Goal: Task Accomplishment & Management: Complete application form

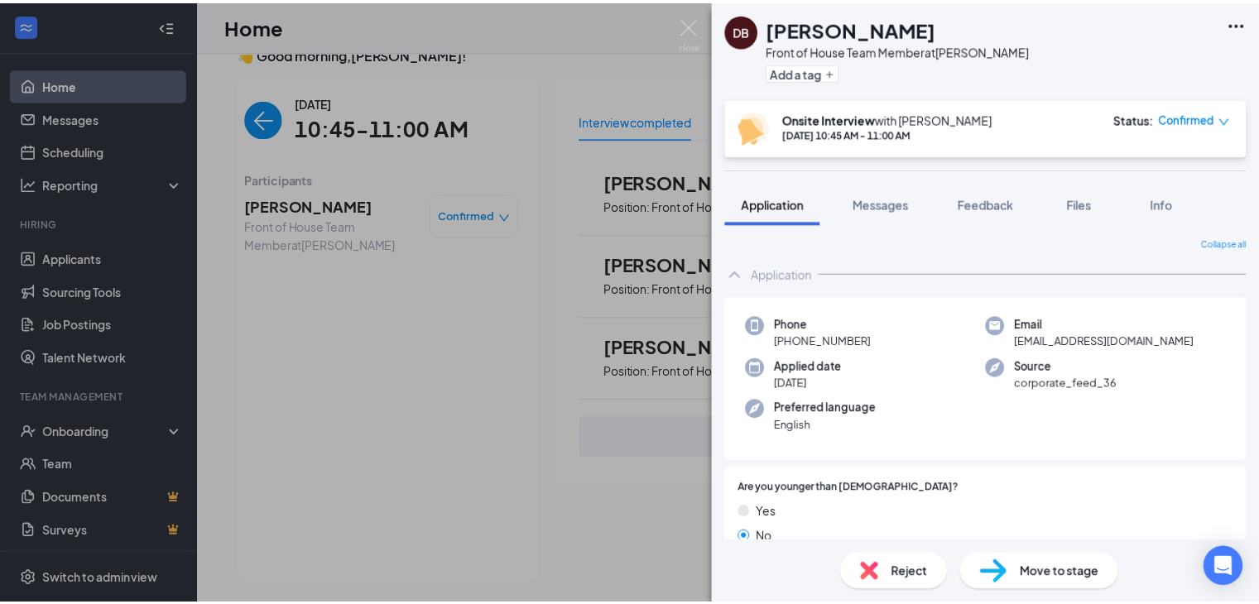
scroll to position [1319, 0]
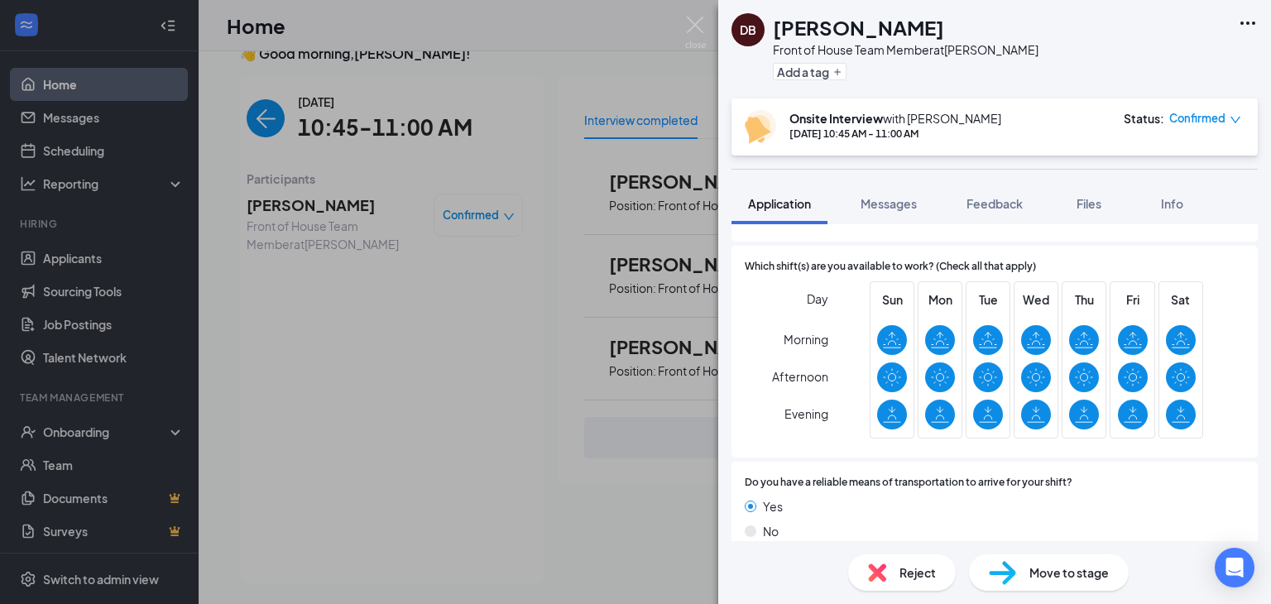
click at [695, 14] on div "[PERSON_NAME] Front of House Team Member at [PERSON_NAME] Add a tag Onsite Inte…" at bounding box center [635, 302] width 1271 height 604
click at [695, 19] on img at bounding box center [695, 33] width 21 height 32
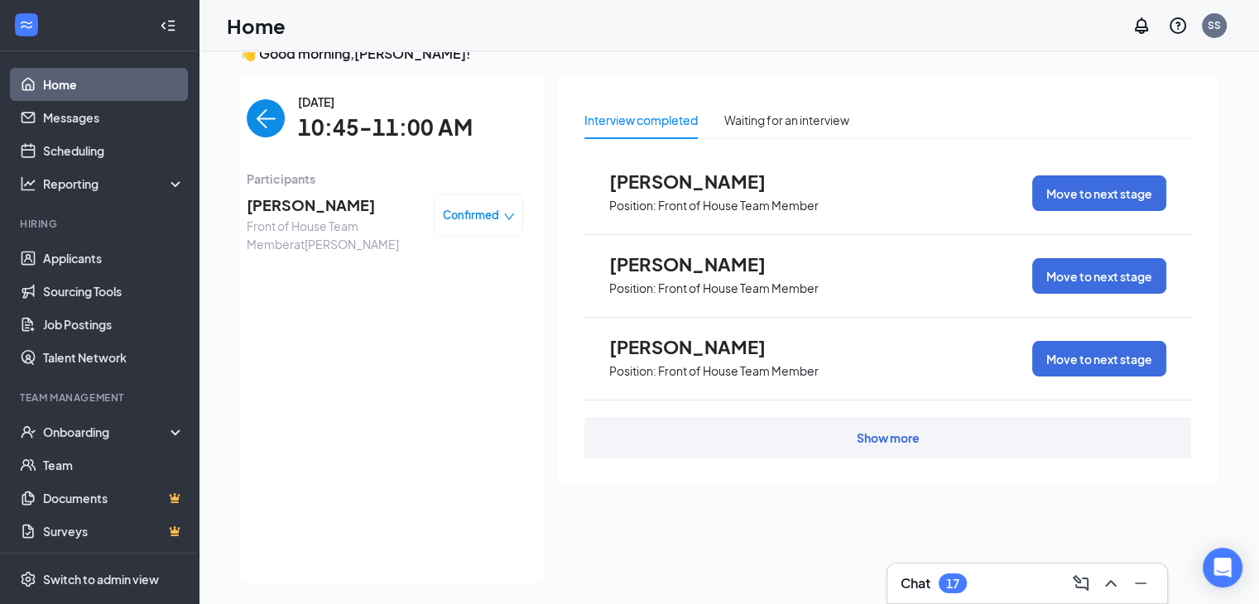
click at [877, 446] on div "Show more" at bounding box center [887, 437] width 607 height 41
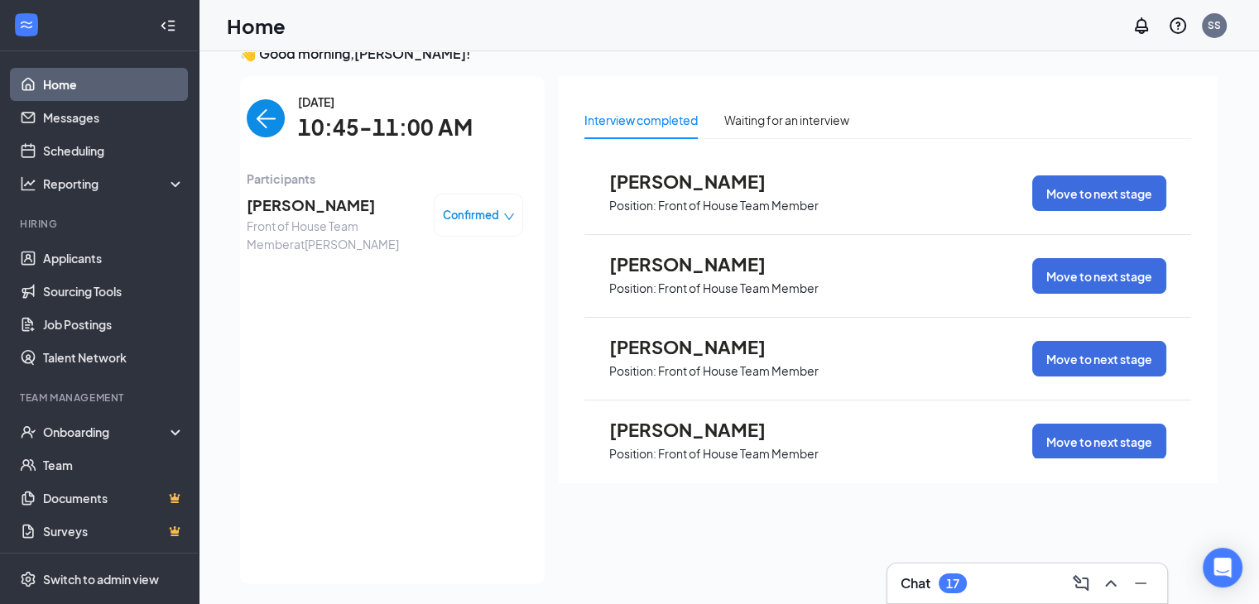
click at [248, 117] on img "back-button" at bounding box center [266, 118] width 38 height 38
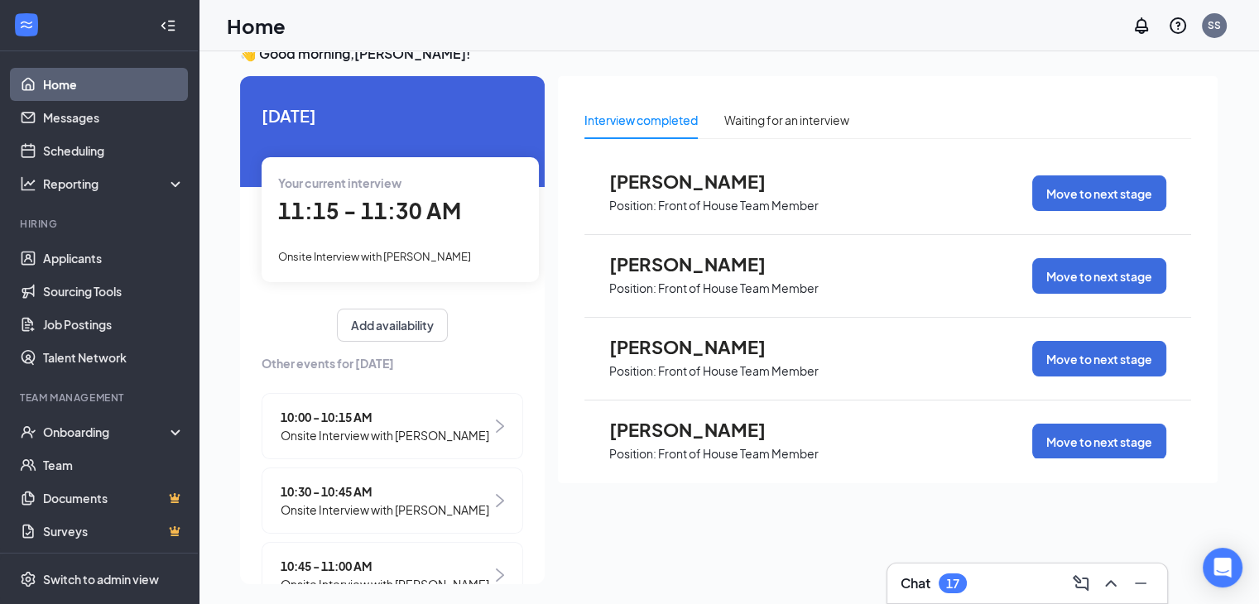
click at [331, 252] on span "Onsite Interview with [PERSON_NAME]" at bounding box center [374, 256] width 193 height 13
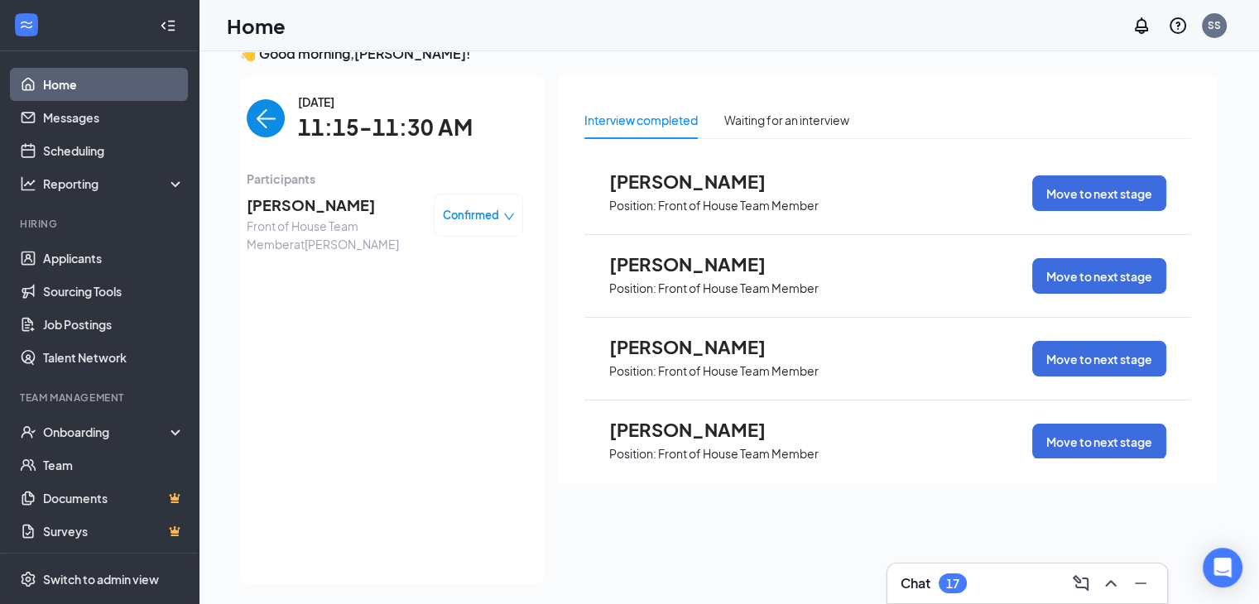
click at [306, 204] on span "[PERSON_NAME]" at bounding box center [334, 205] width 174 height 23
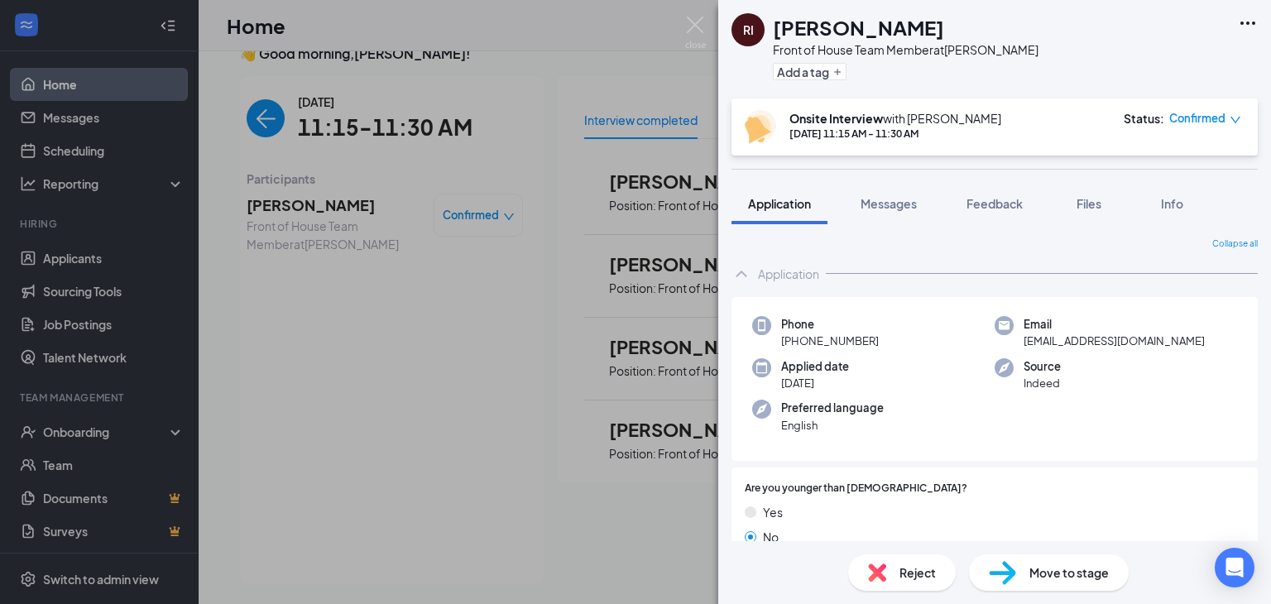
click at [1013, 573] on img at bounding box center [1002, 573] width 27 height 24
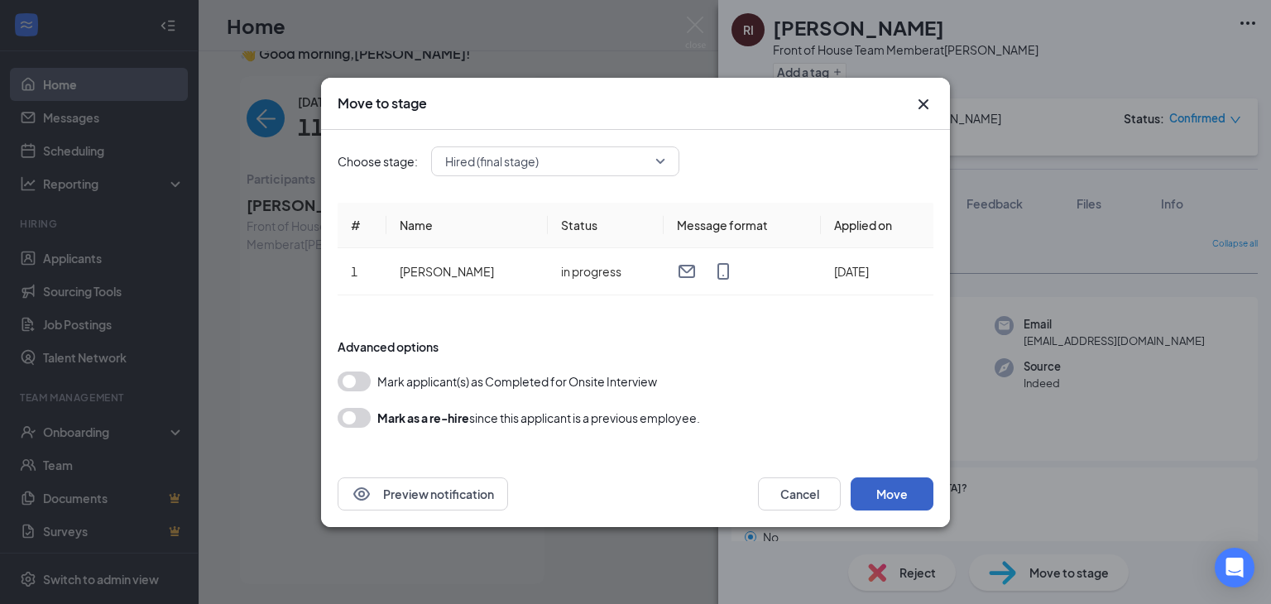
click at [877, 496] on button "Move" at bounding box center [892, 493] width 83 height 33
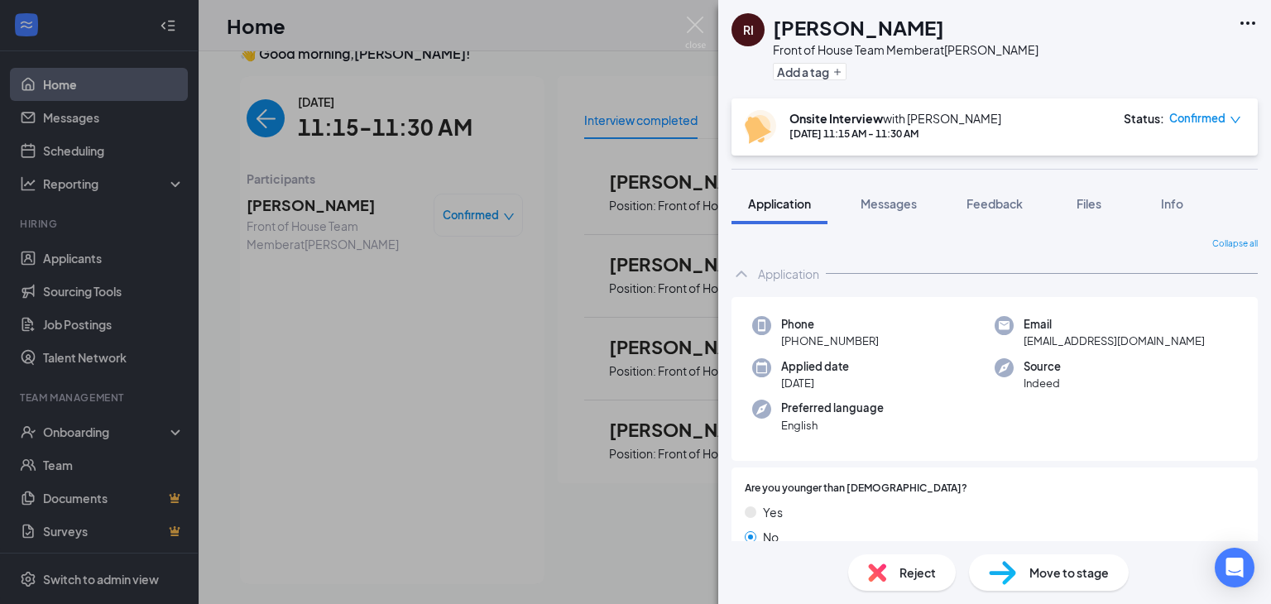
click at [1059, 575] on span "Move to stage" at bounding box center [1068, 572] width 79 height 18
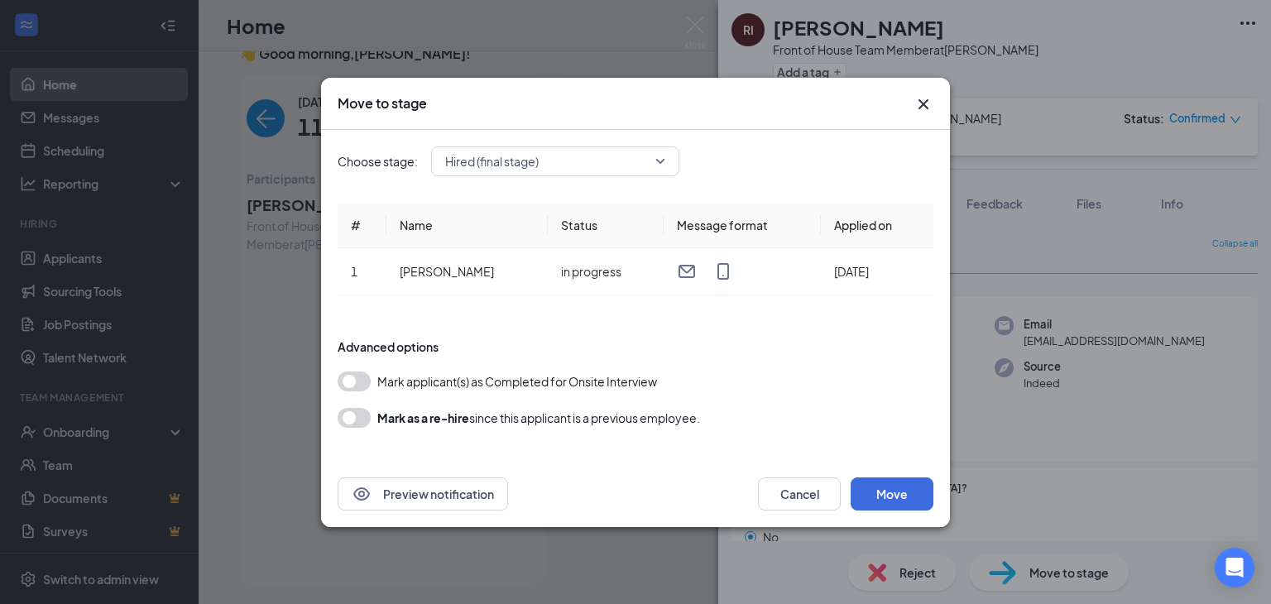
click at [923, 107] on icon "Cross" at bounding box center [923, 104] width 20 height 20
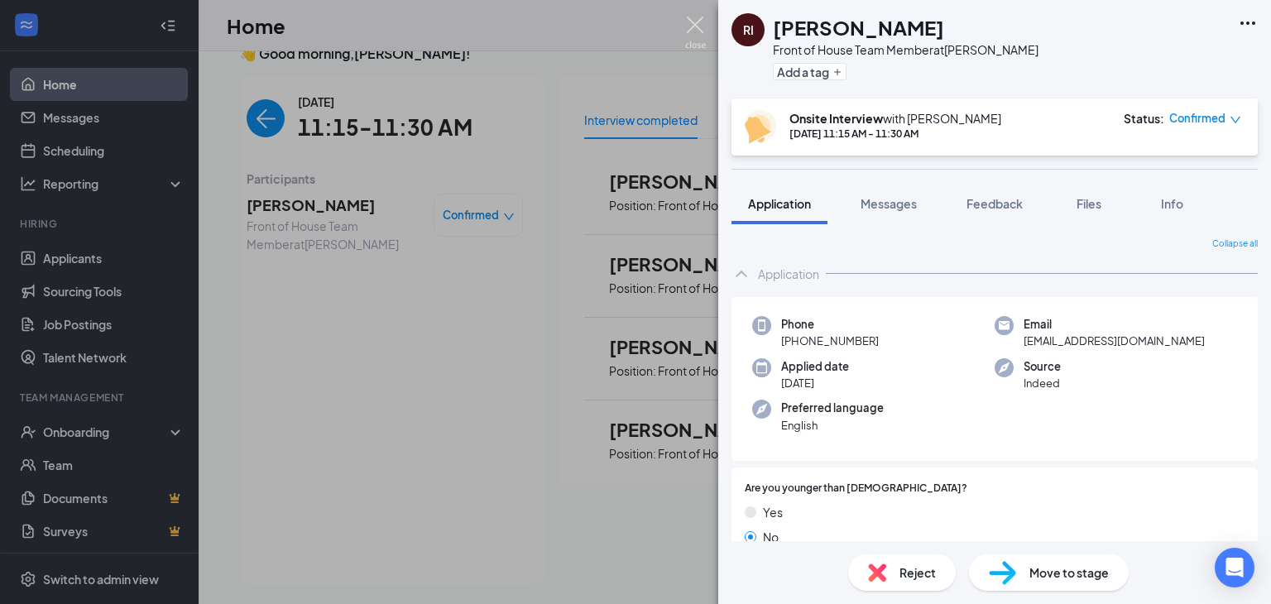
click at [696, 25] on img at bounding box center [695, 33] width 21 height 32
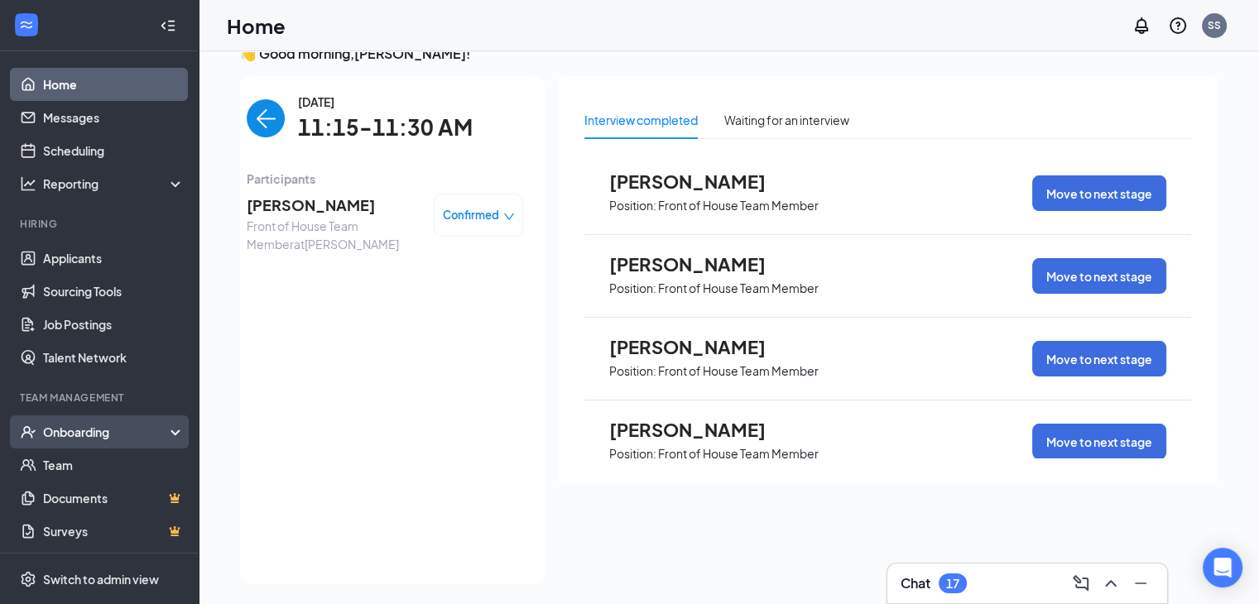
click at [144, 431] on div "Onboarding" at bounding box center [106, 432] width 127 height 17
click at [91, 467] on link "Overview" at bounding box center [113, 464] width 141 height 33
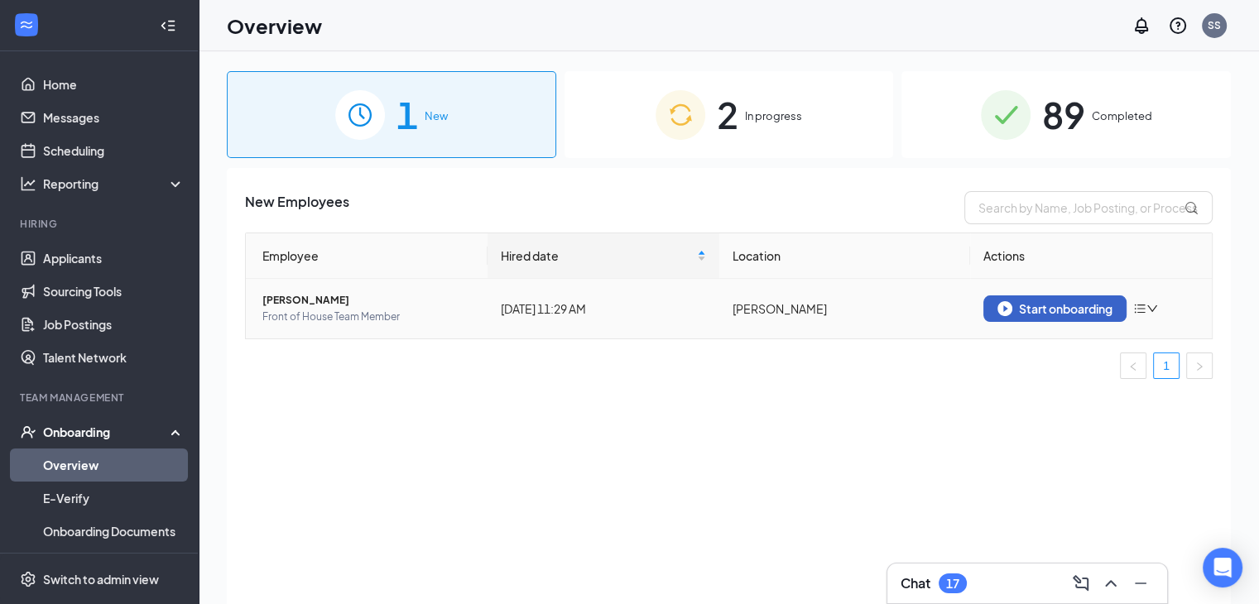
click at [1076, 308] on div "Start onboarding" at bounding box center [1054, 308] width 115 height 15
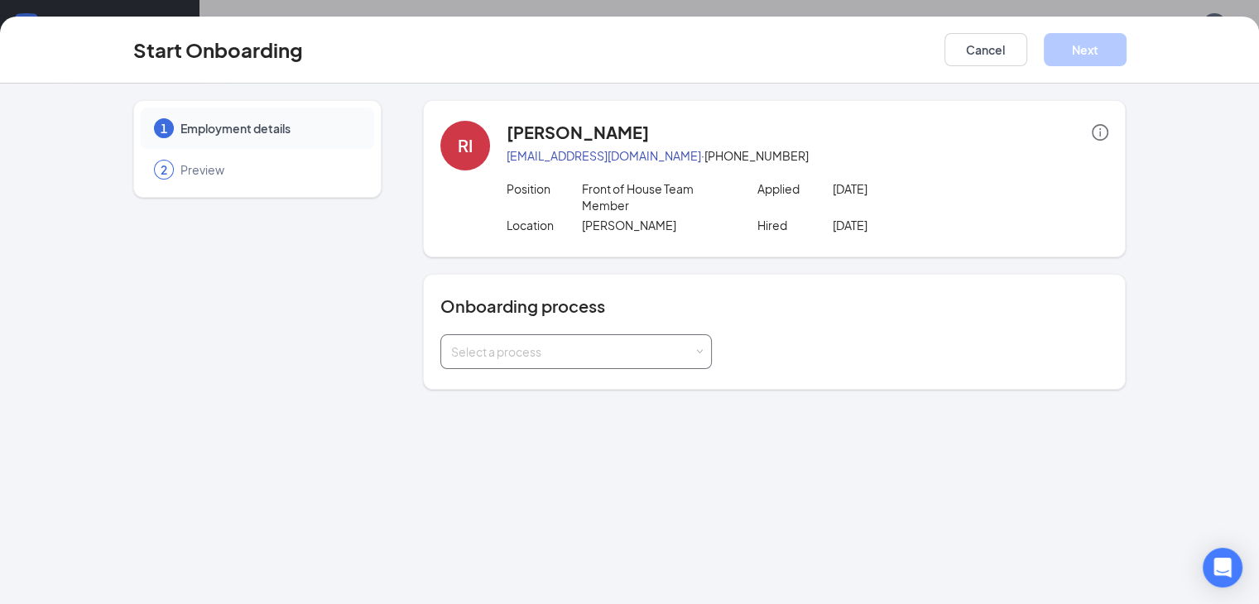
click at [650, 343] on div "Select a process" at bounding box center [572, 351] width 242 height 17
click at [578, 372] on li "Team Member Onboarding" at bounding box center [533, 370] width 271 height 30
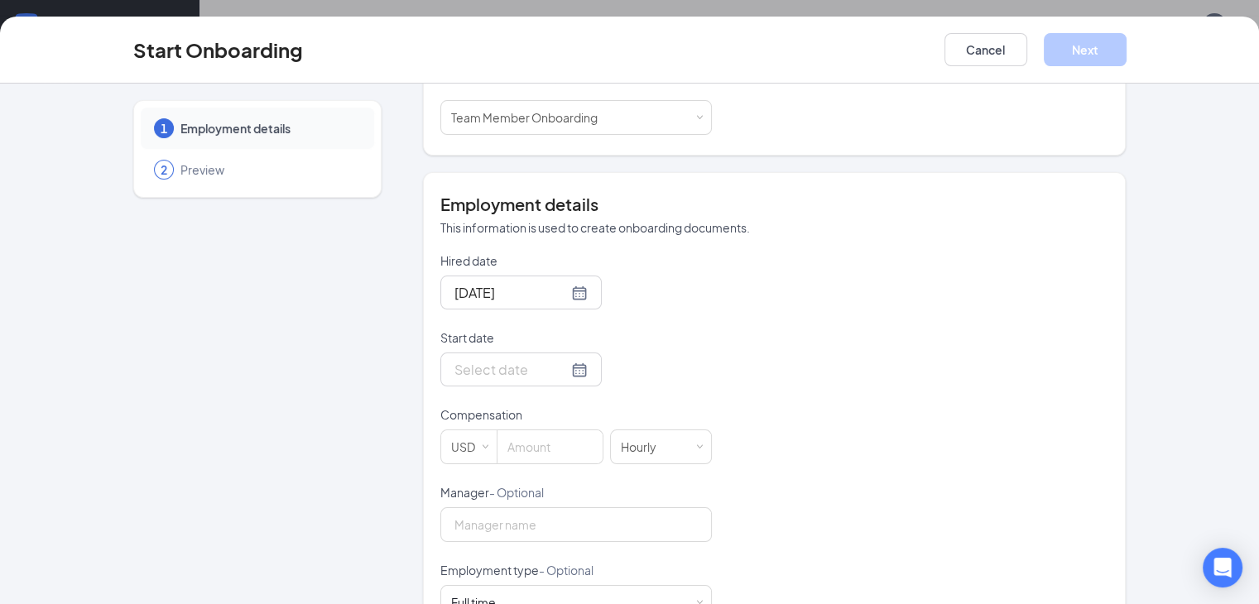
scroll to position [242, 0]
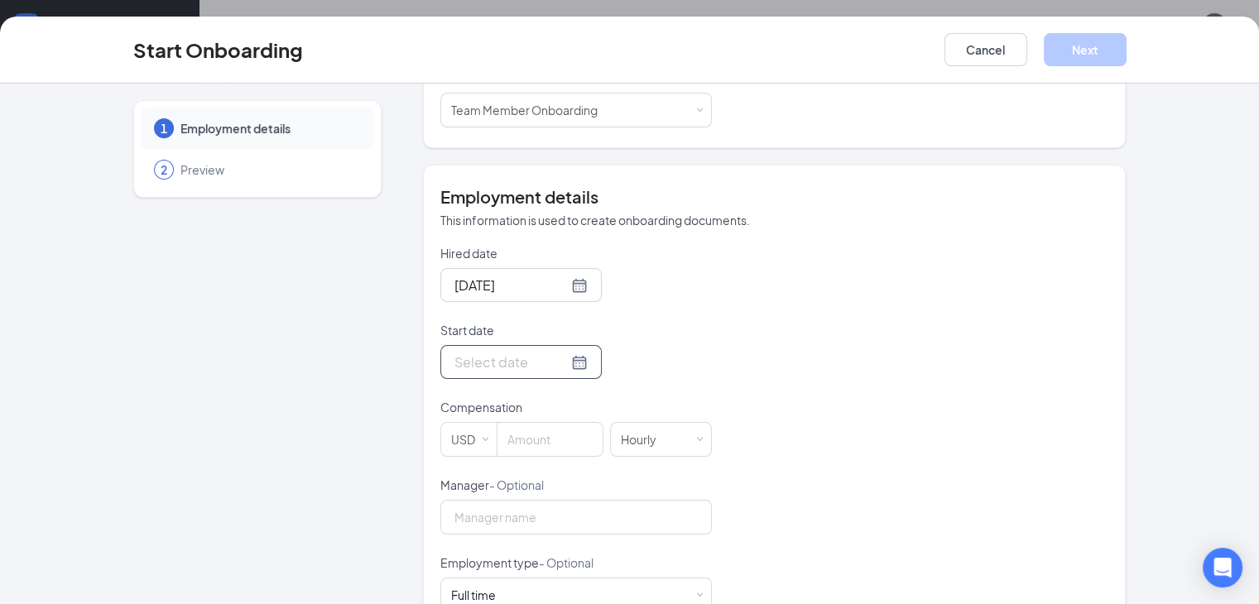
click at [523, 352] on div at bounding box center [520, 362] width 133 height 21
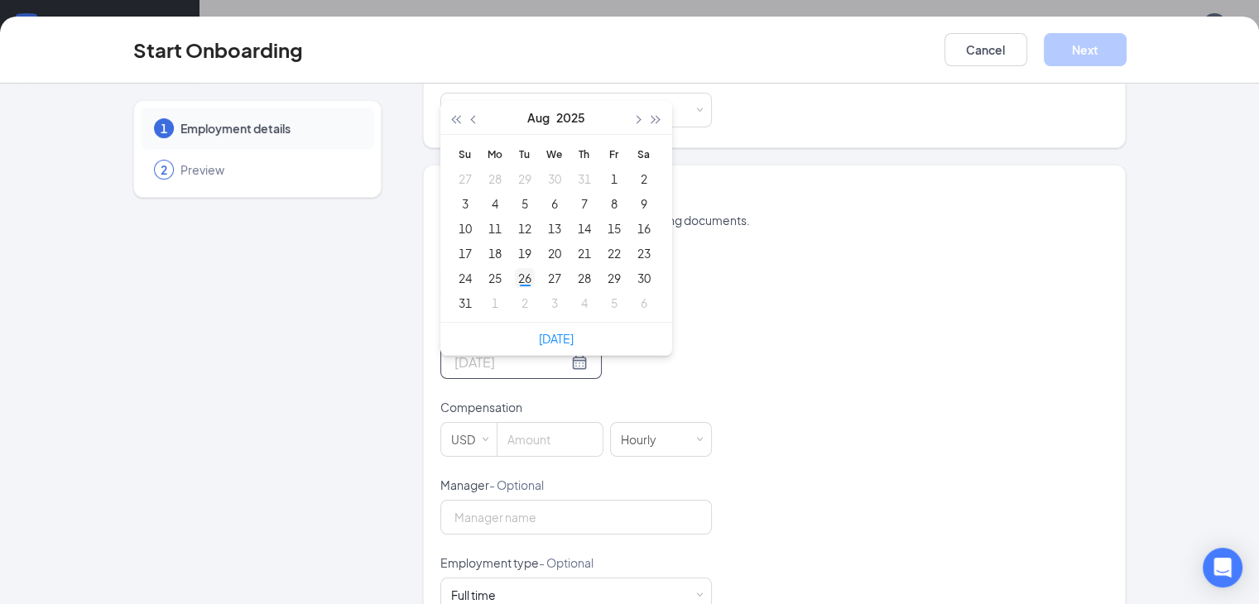
type input "[DATE]"
click at [515, 268] on div "26" at bounding box center [525, 278] width 20 height 20
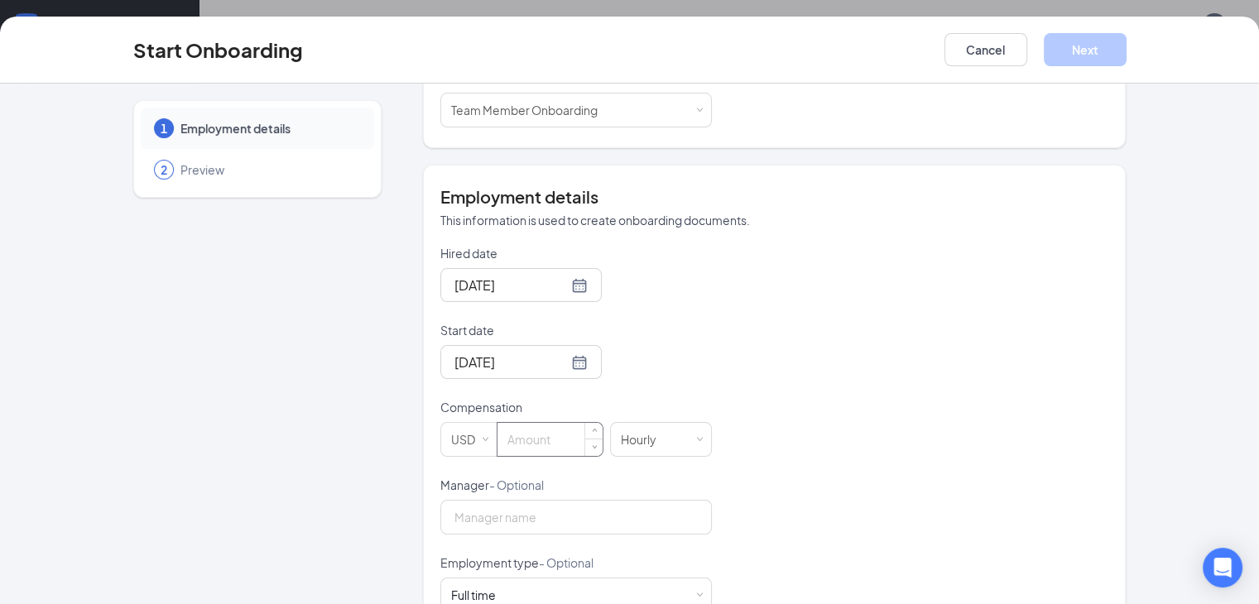
click at [511, 423] on input at bounding box center [549, 439] width 105 height 33
type input "15"
click at [653, 500] on input "Manager - Optional" at bounding box center [575, 517] width 271 height 35
type input "[PERSON_NAME]"
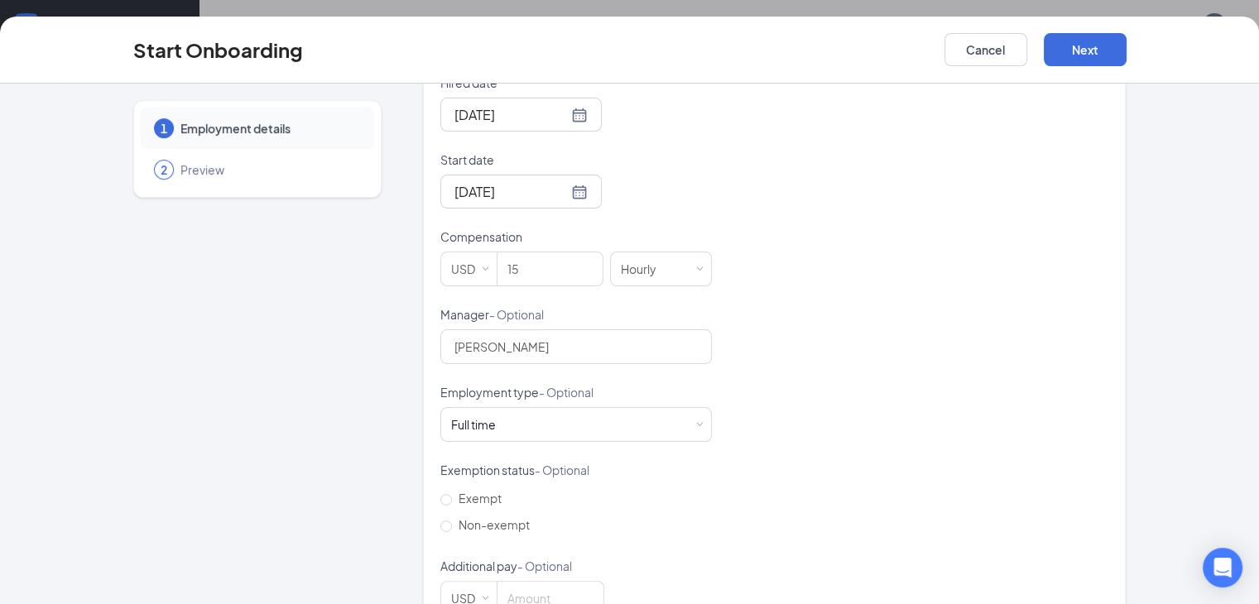
scroll to position [415, 0]
click at [649, 407] on div "Full time Works 30+ hours per week and is reasonably expected to work" at bounding box center [576, 421] width 250 height 33
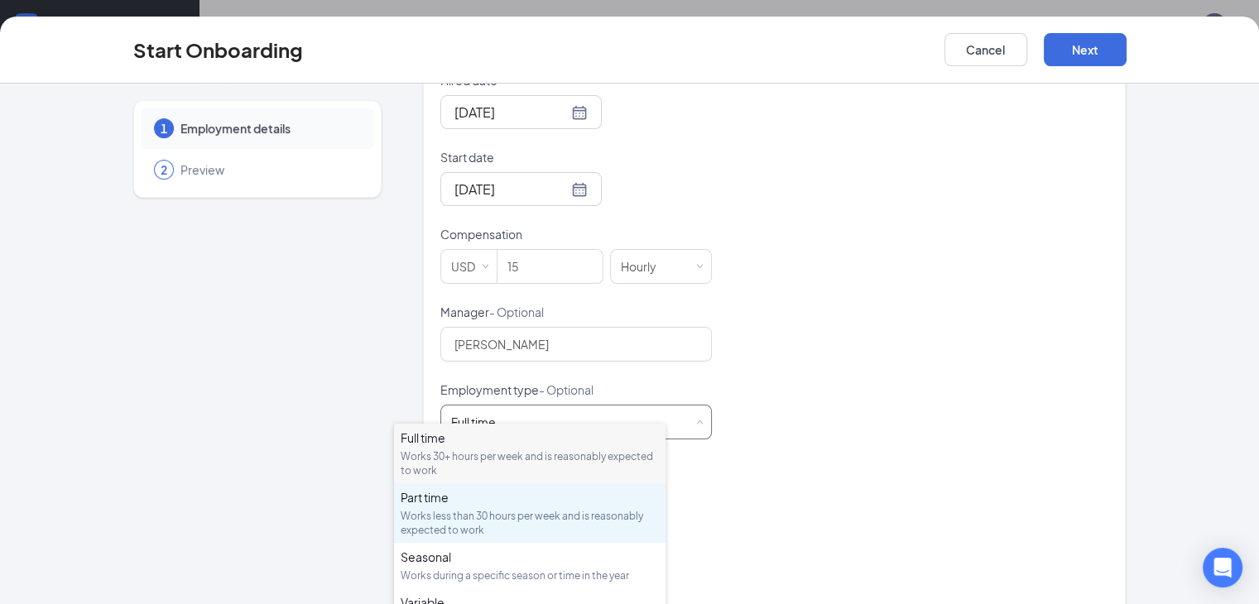
click at [534, 511] on div "Works less than 30 hours per week and is reasonably expected to work" at bounding box center [529, 523] width 258 height 28
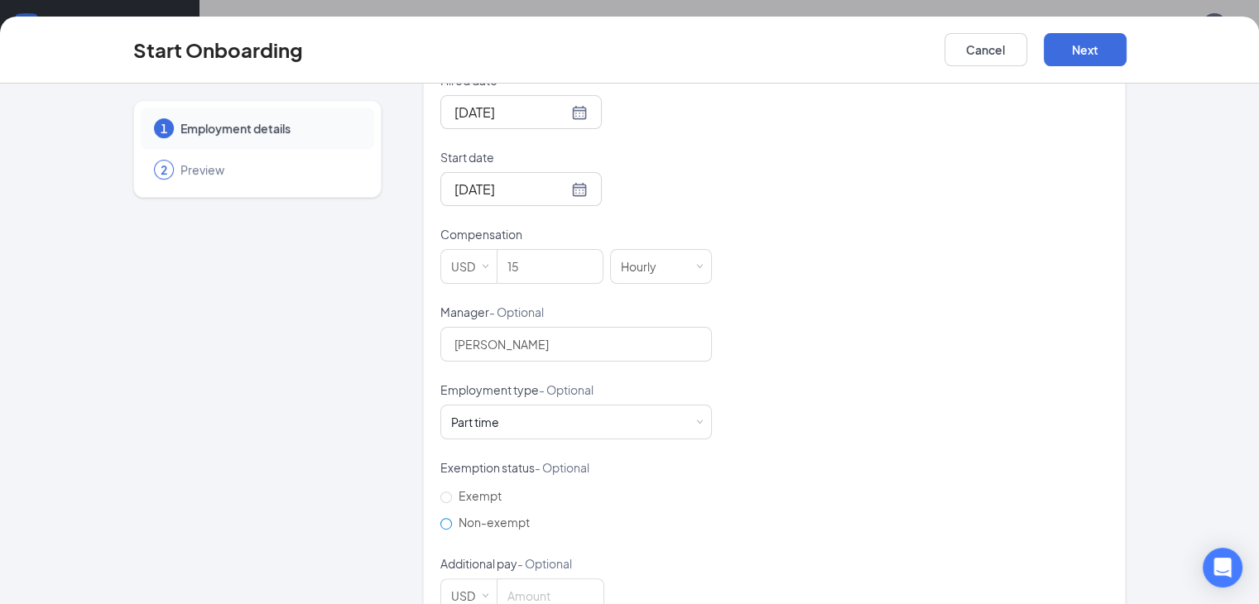
click at [440, 518] on input "Non-exempt" at bounding box center [446, 524] width 12 height 12
radio input "true"
click at [1126, 53] on button "Next" at bounding box center [1084, 49] width 83 height 33
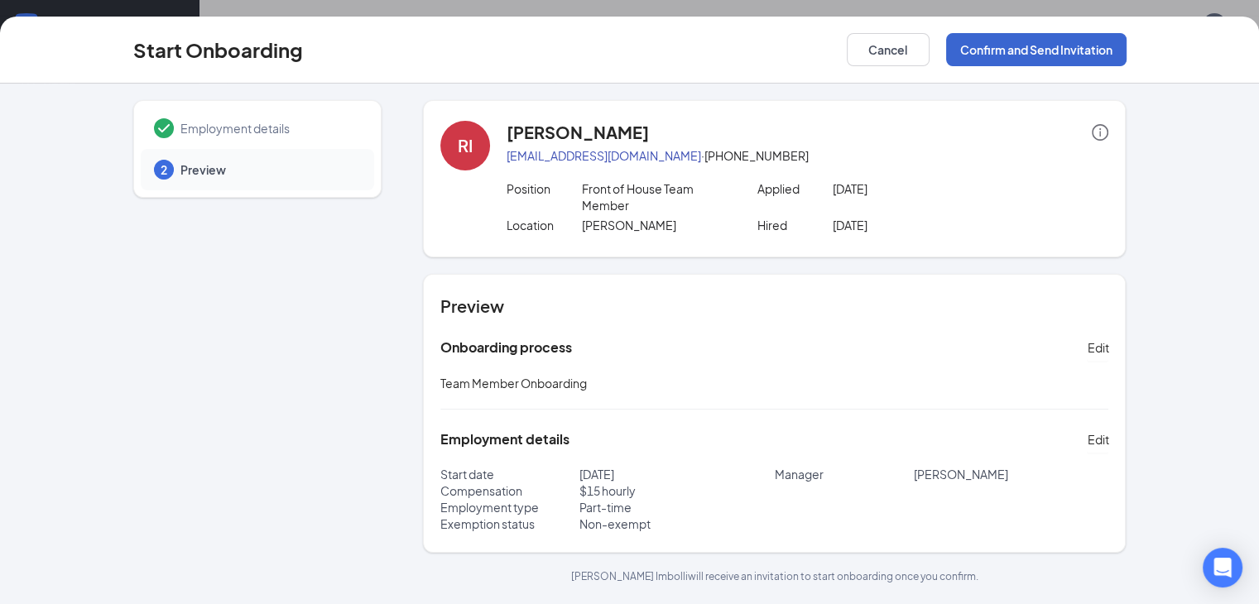
scroll to position [0, 0]
click at [1119, 47] on button "Confirm and Send Invitation" at bounding box center [1036, 49] width 180 height 33
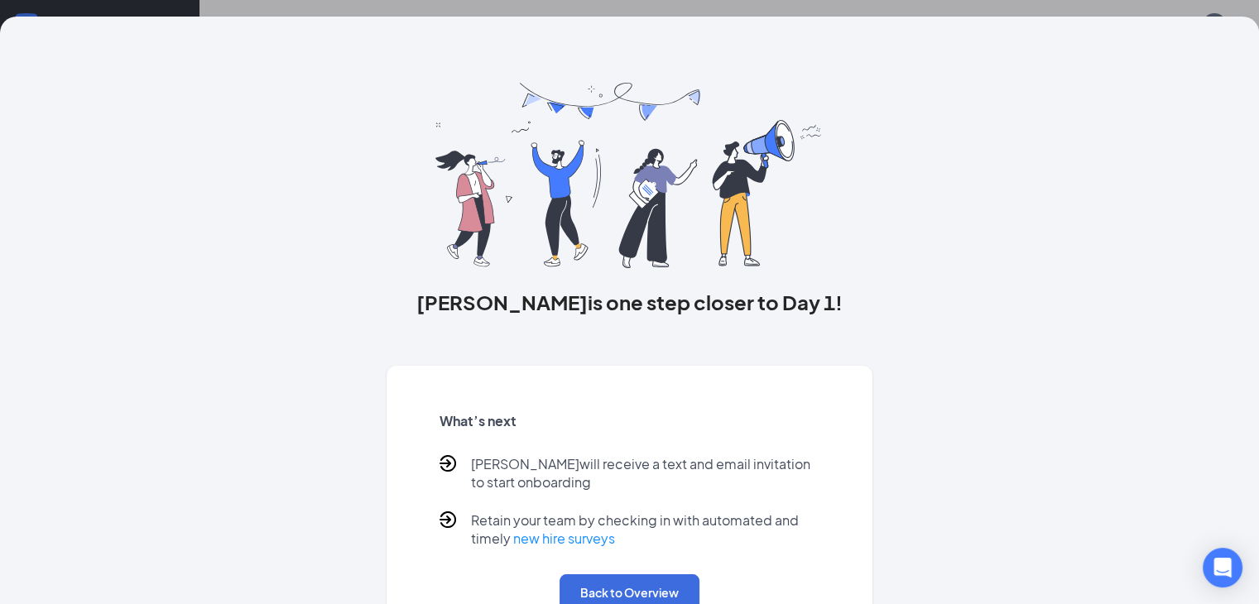
click at [1119, 47] on div "[PERSON_NAME] is one step closer to Day 1! What’s next [PERSON_NAME] will recei…" at bounding box center [629, 337] width 1059 height 640
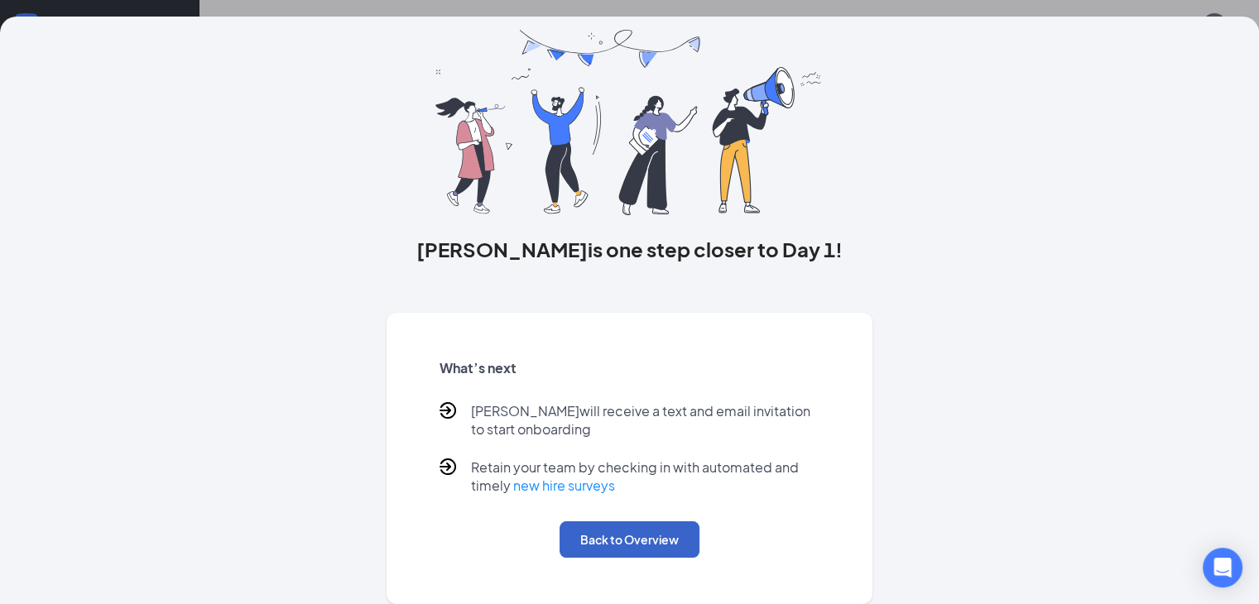
click at [622, 540] on button "Back to Overview" at bounding box center [629, 539] width 140 height 36
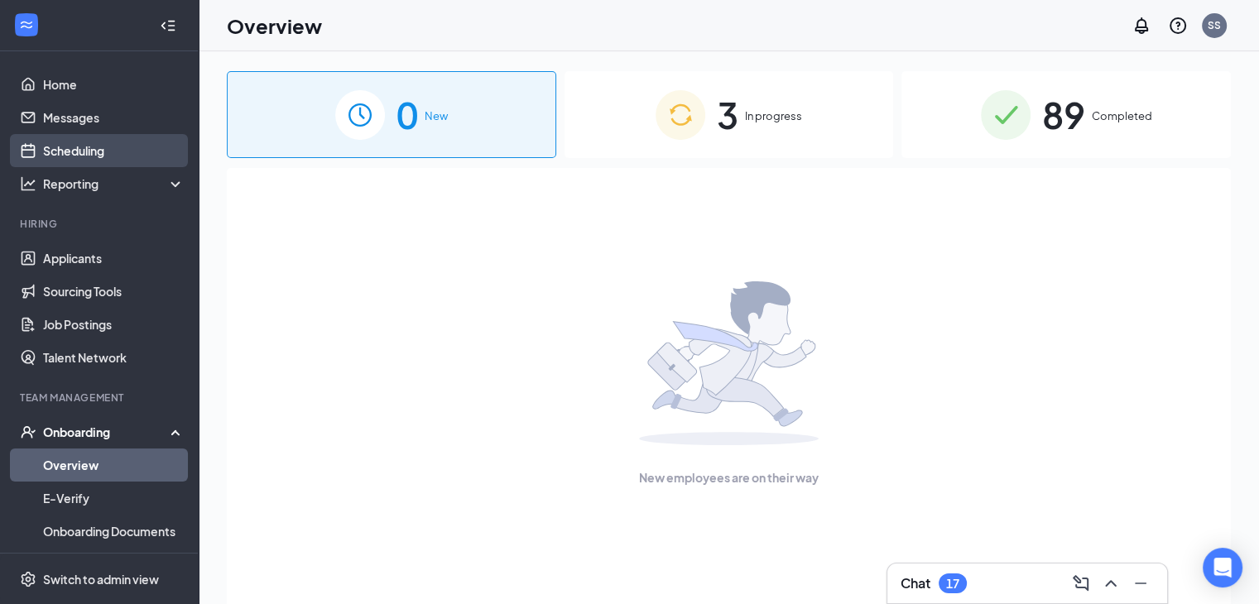
click at [67, 149] on link "Scheduling" at bounding box center [113, 150] width 141 height 33
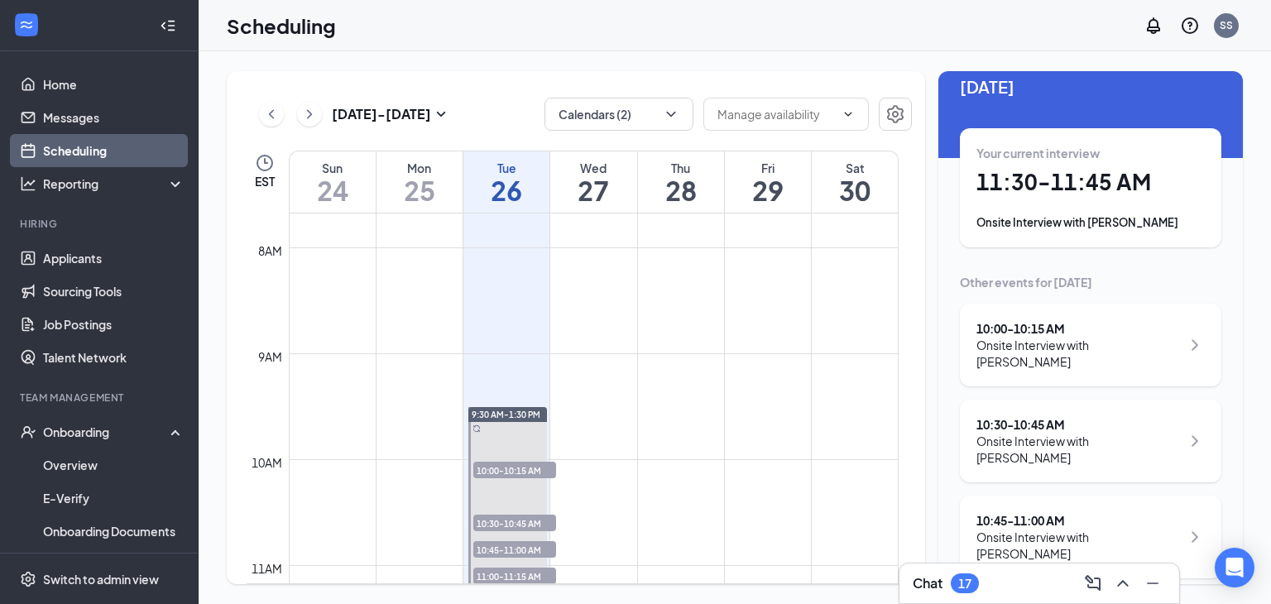
scroll to position [17, 0]
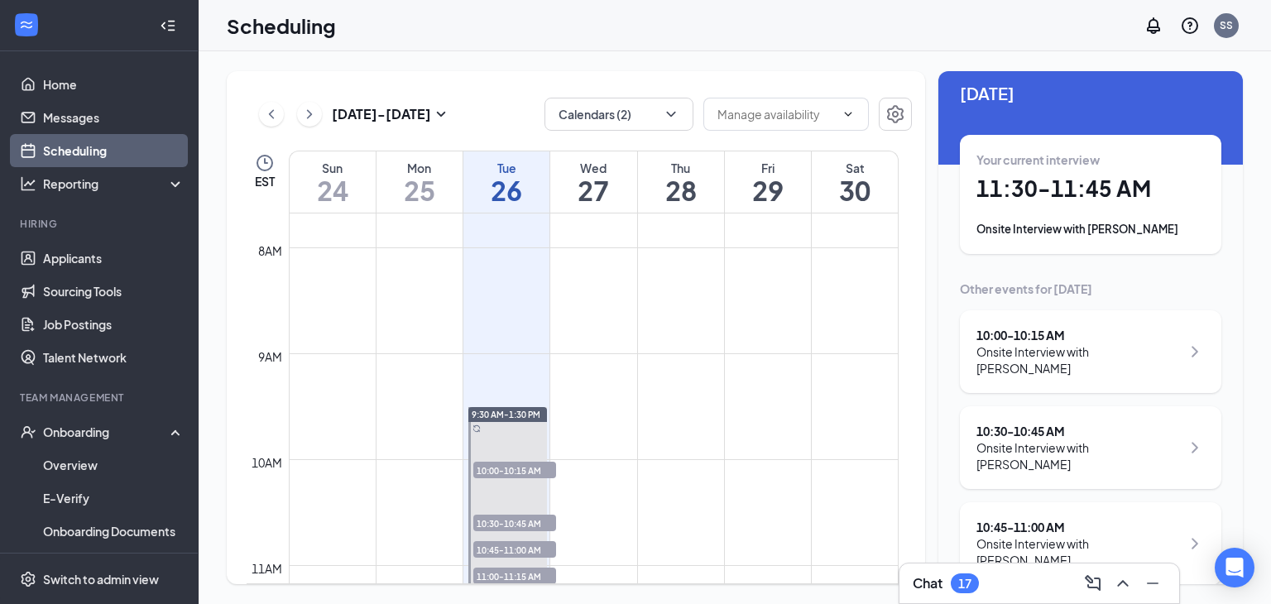
click at [1024, 183] on h1 "11:30 - 11:45 AM" at bounding box center [1090, 189] width 228 height 28
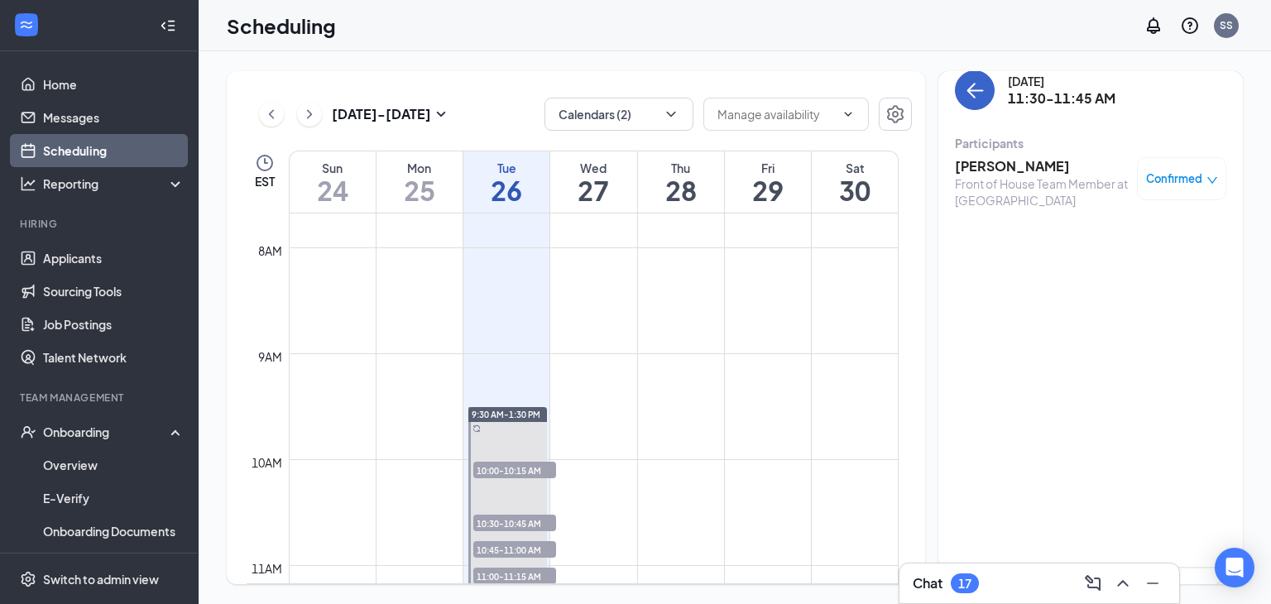
click at [974, 97] on icon "ArrowLeft" at bounding box center [971, 91] width 8 height 16
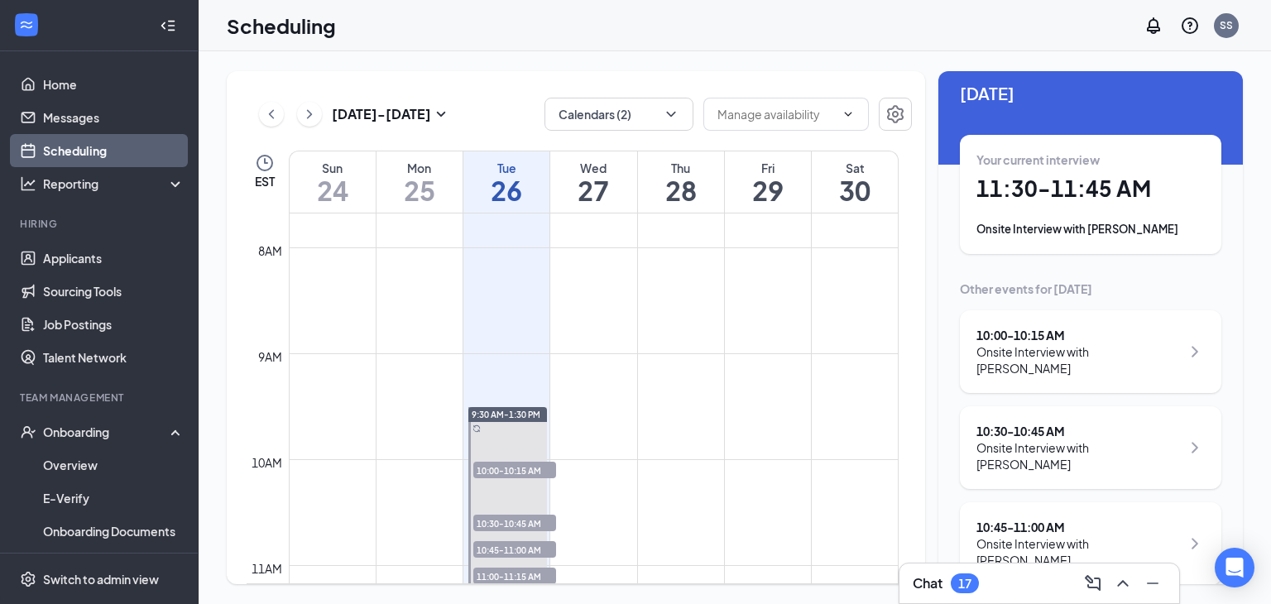
click at [1040, 223] on div "Onsite Interview with [PERSON_NAME]" at bounding box center [1090, 229] width 228 height 17
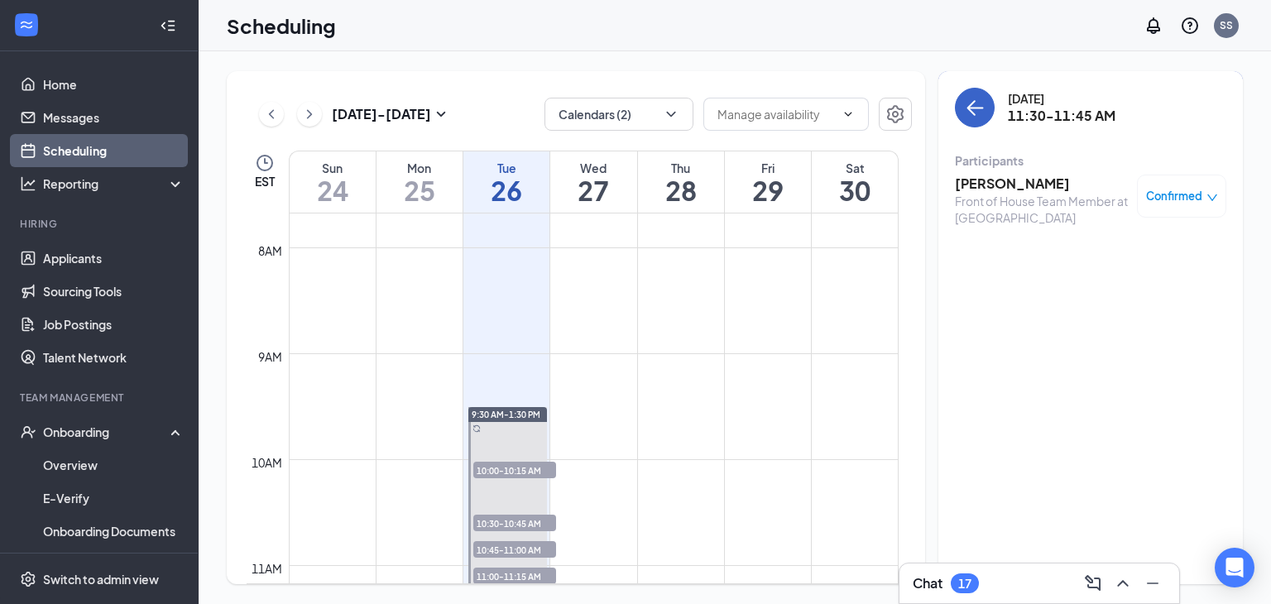
click at [970, 115] on icon "ArrowLeft" at bounding box center [975, 108] width 20 height 20
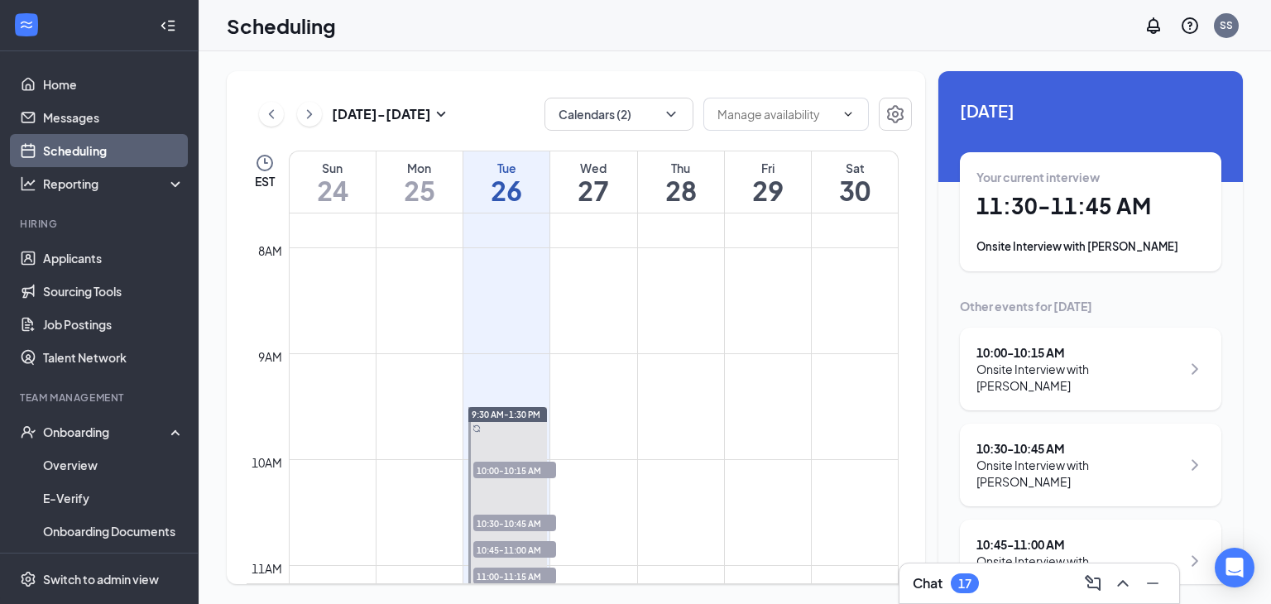
click at [1077, 187] on div "Your current interview 11:30 - 11:45 AM Onsite Interview with [PERSON_NAME]" at bounding box center [1090, 212] width 228 height 86
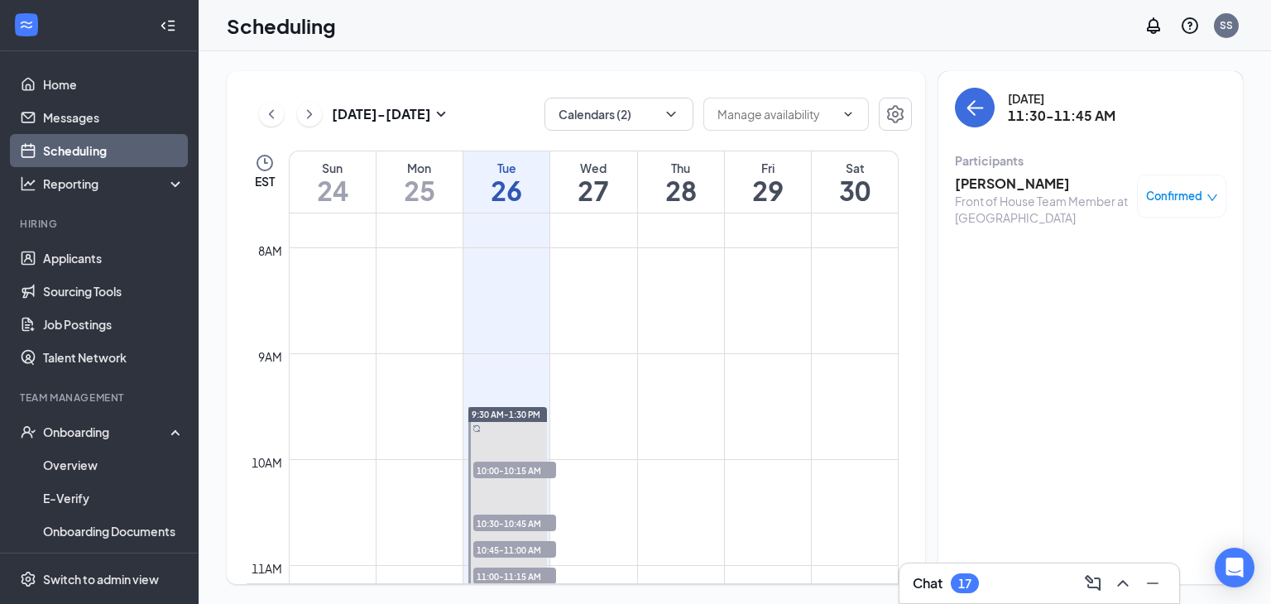
click at [1004, 186] on h3 "[PERSON_NAME]" at bounding box center [1042, 184] width 174 height 18
click at [1004, 186] on div at bounding box center [635, 302] width 1271 height 604
click at [976, 176] on h3 "[PERSON_NAME]" at bounding box center [1042, 184] width 174 height 18
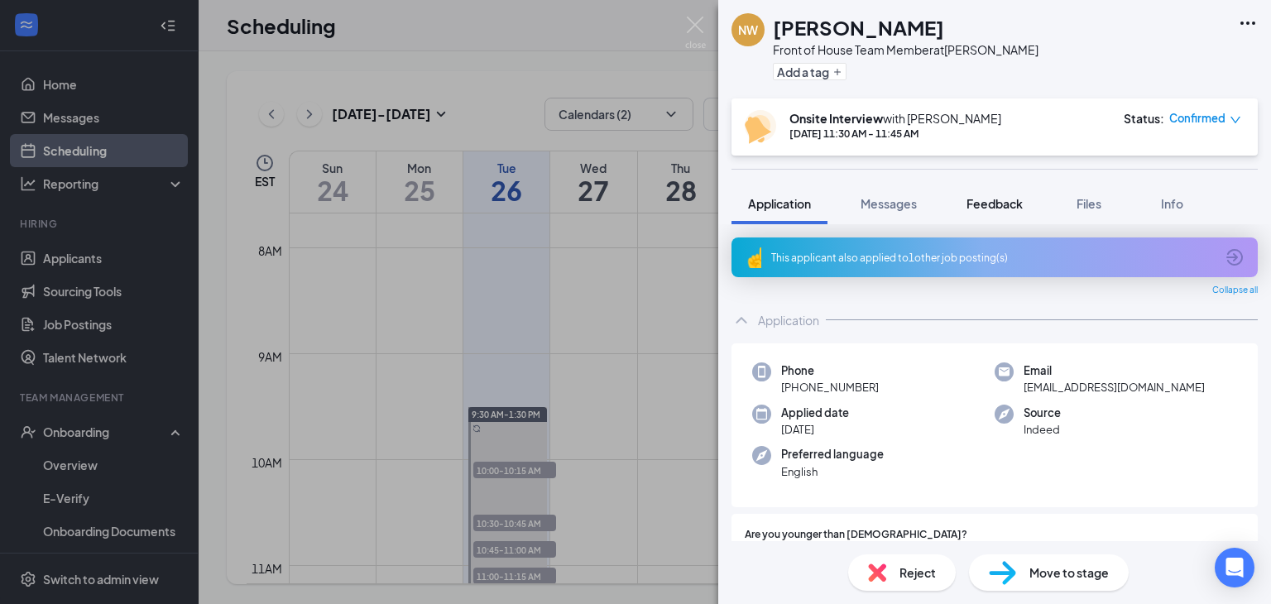
click at [1035, 186] on button "Feedback" at bounding box center [994, 203] width 89 height 41
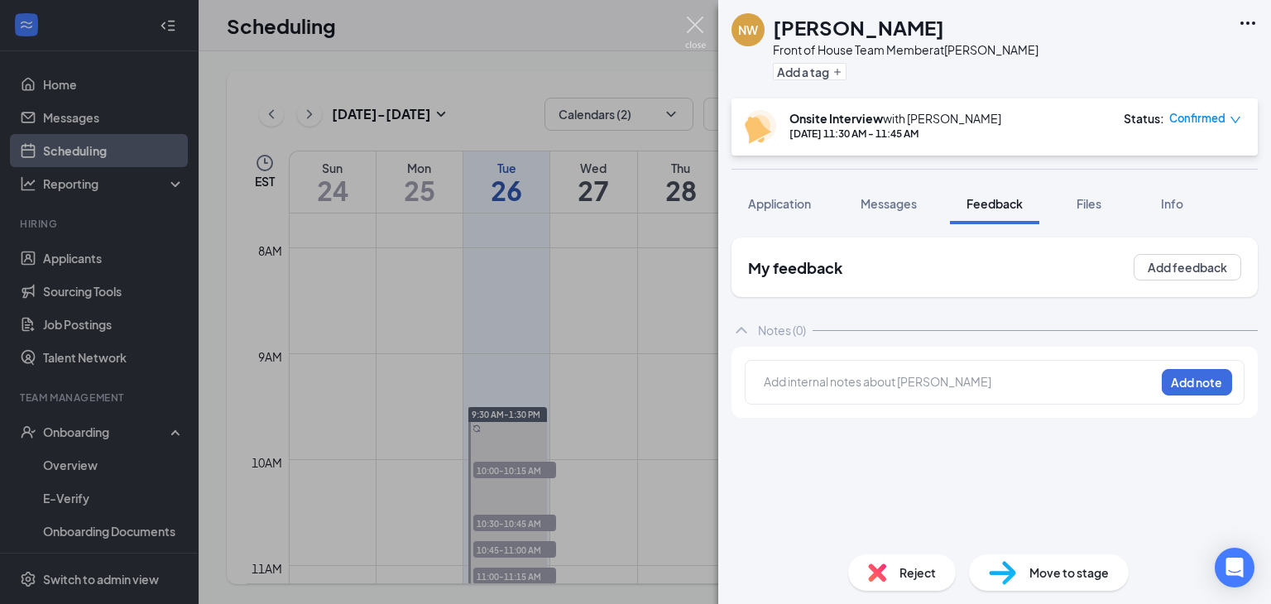
click at [693, 24] on img at bounding box center [695, 33] width 21 height 32
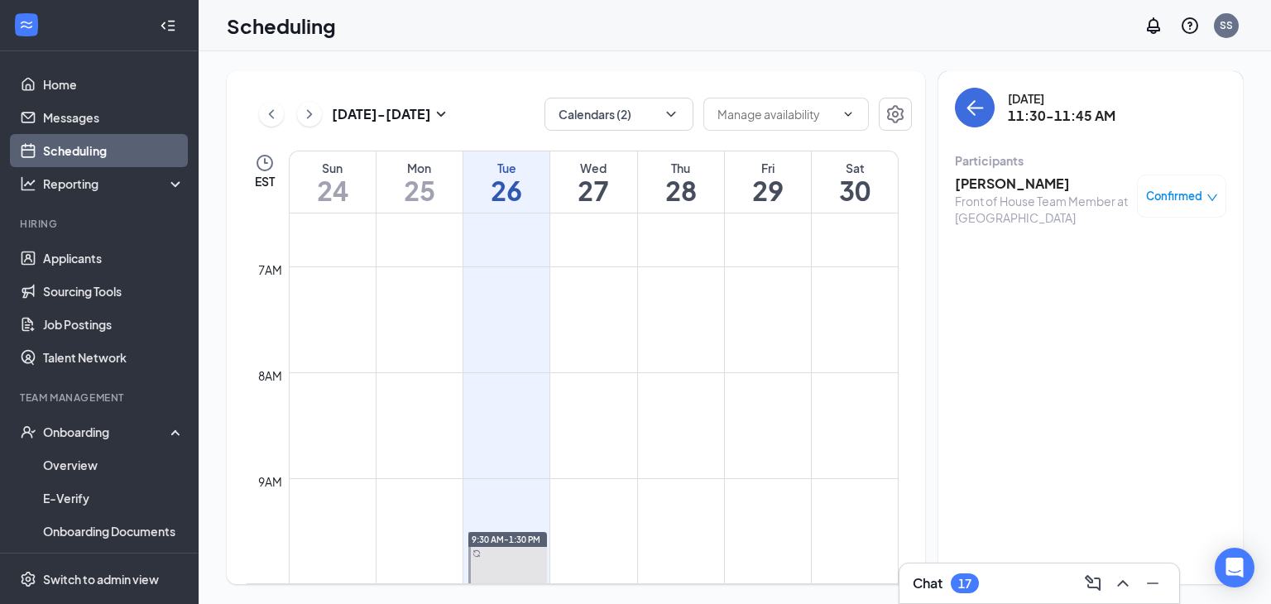
scroll to position [1060, 0]
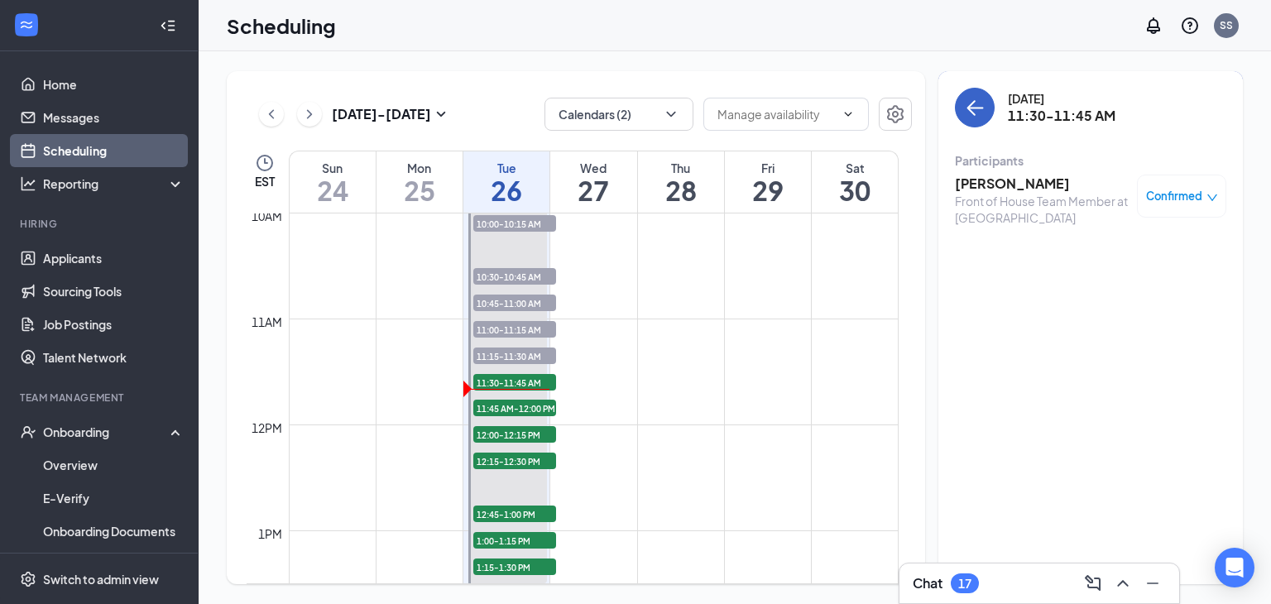
click at [971, 107] on icon "ArrowLeft" at bounding box center [975, 108] width 20 height 20
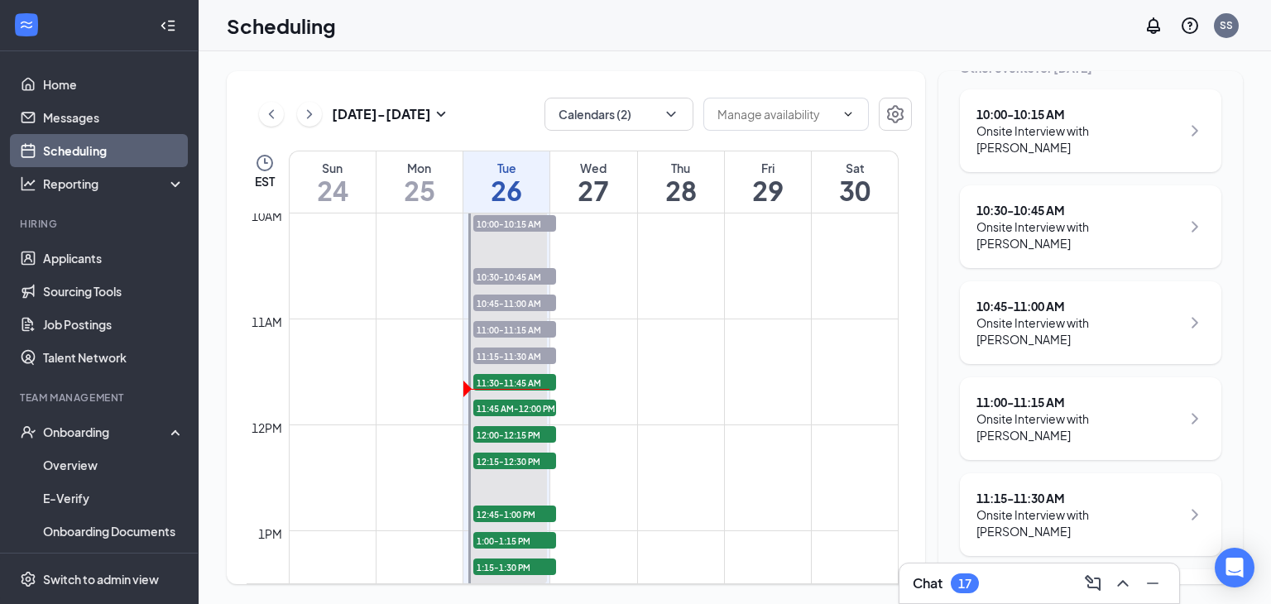
scroll to position [243, 0]
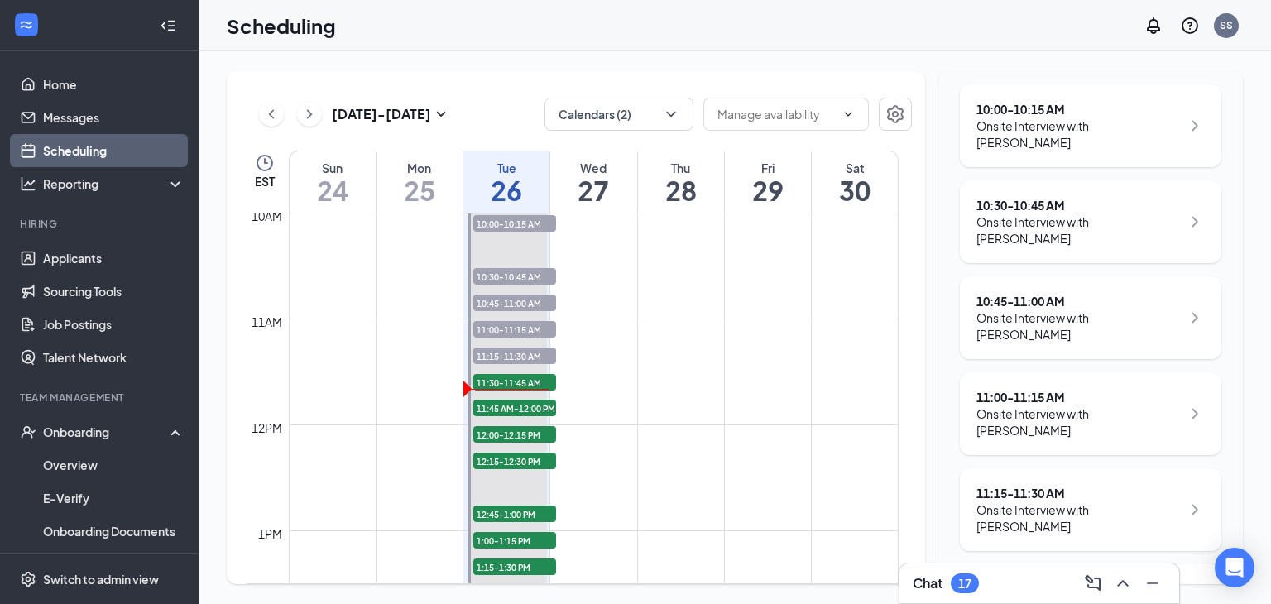
click at [1001, 405] on div "Onsite Interview with [PERSON_NAME]" at bounding box center [1078, 421] width 204 height 33
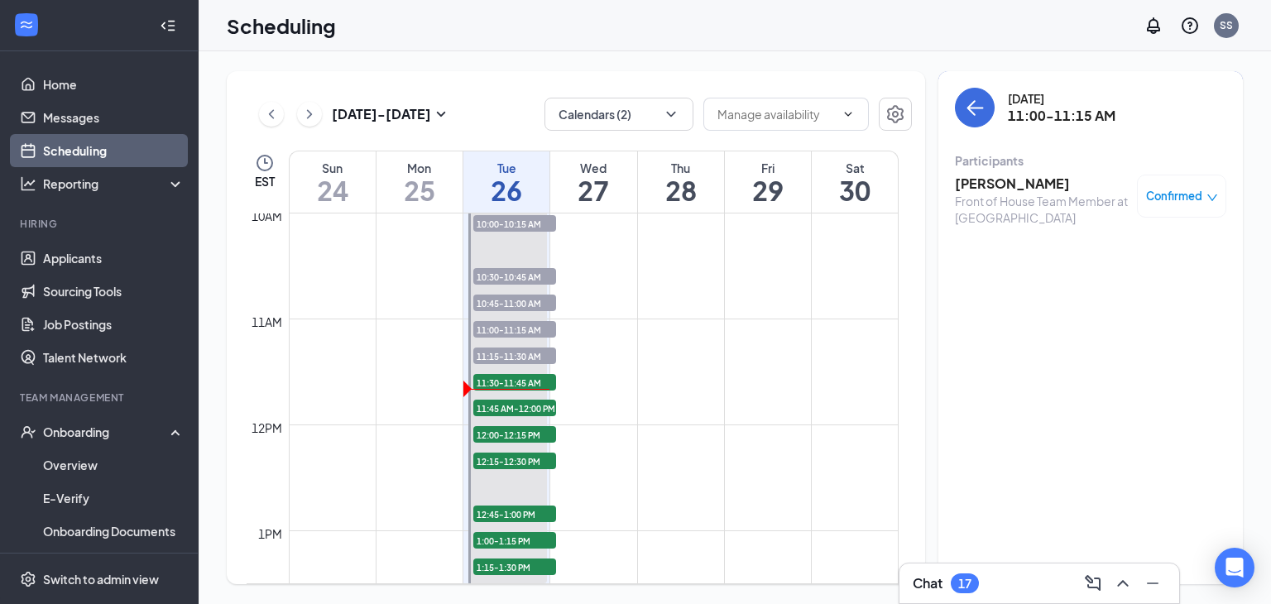
click at [976, 199] on div "Front of House Team Member at [GEOGRAPHIC_DATA]" at bounding box center [1042, 209] width 174 height 33
click at [1057, 183] on h3 "[PERSON_NAME]" at bounding box center [1042, 184] width 174 height 18
click at [1093, 204] on div "Front of House Team Member at [GEOGRAPHIC_DATA]" at bounding box center [1042, 209] width 174 height 33
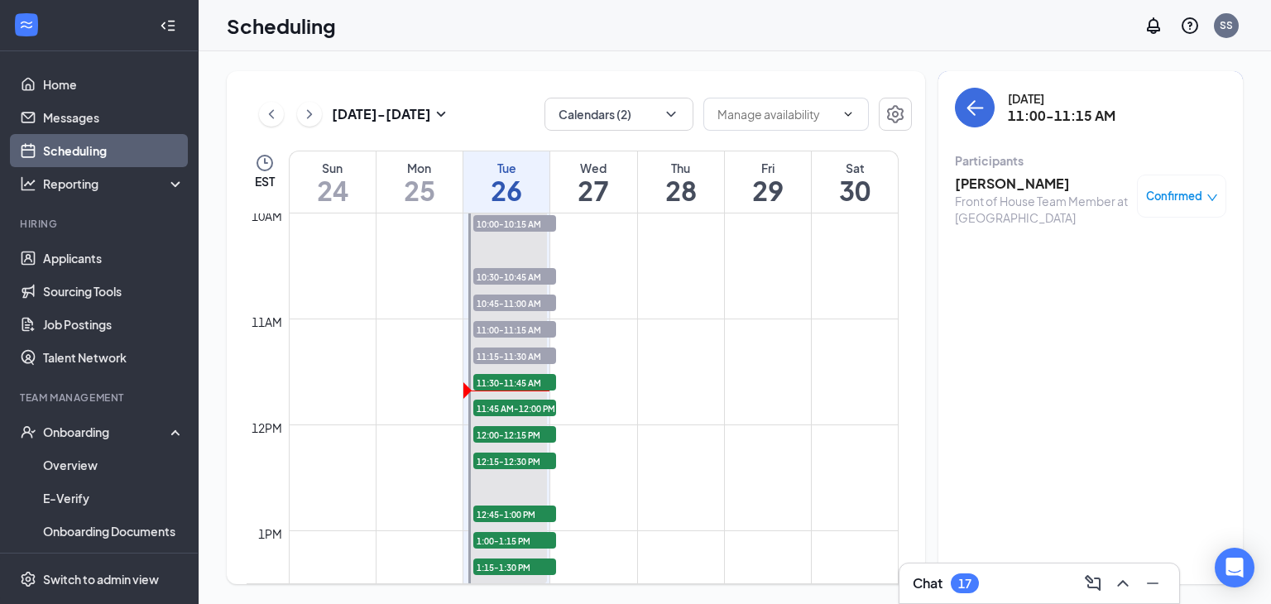
click at [980, 189] on h3 "[PERSON_NAME]" at bounding box center [1042, 184] width 174 height 18
click at [973, 180] on h3 "[PERSON_NAME]" at bounding box center [1042, 184] width 174 height 18
click at [979, 199] on div "Front of House Team Member at [GEOGRAPHIC_DATA]" at bounding box center [1042, 209] width 174 height 33
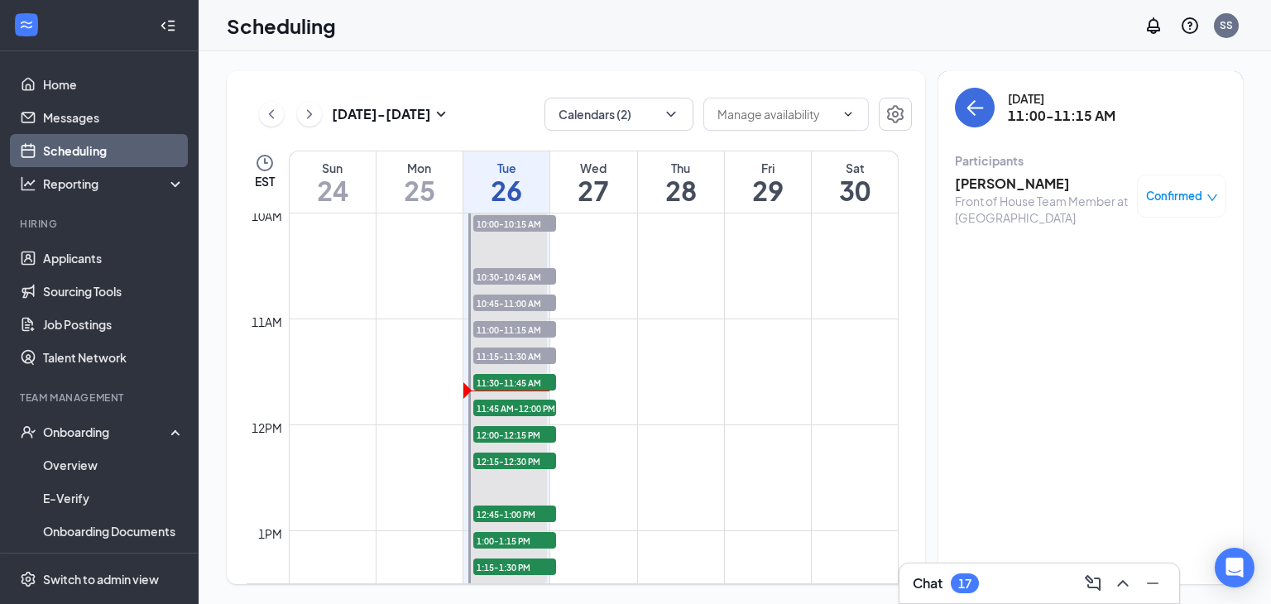
click at [974, 183] on h3 "[PERSON_NAME]" at bounding box center [1042, 184] width 174 height 18
click at [979, 112] on icon "ArrowLeft" at bounding box center [975, 108] width 20 height 20
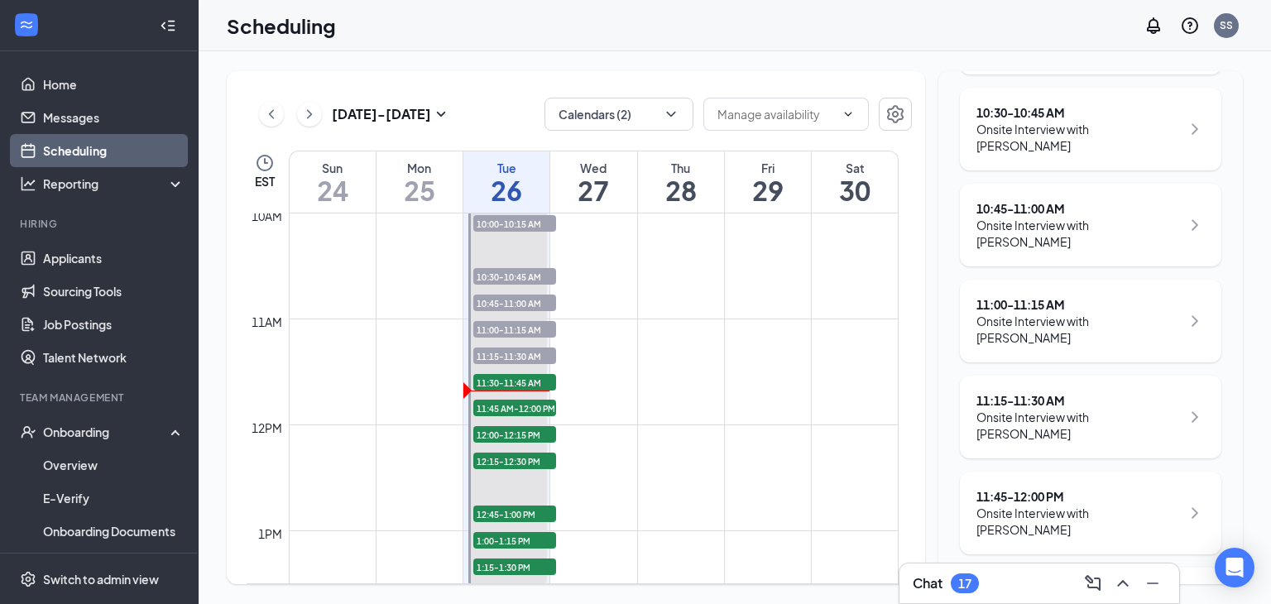
scroll to position [338, 0]
click at [1185, 309] on icon "ChevronRight" at bounding box center [1195, 319] width 20 height 20
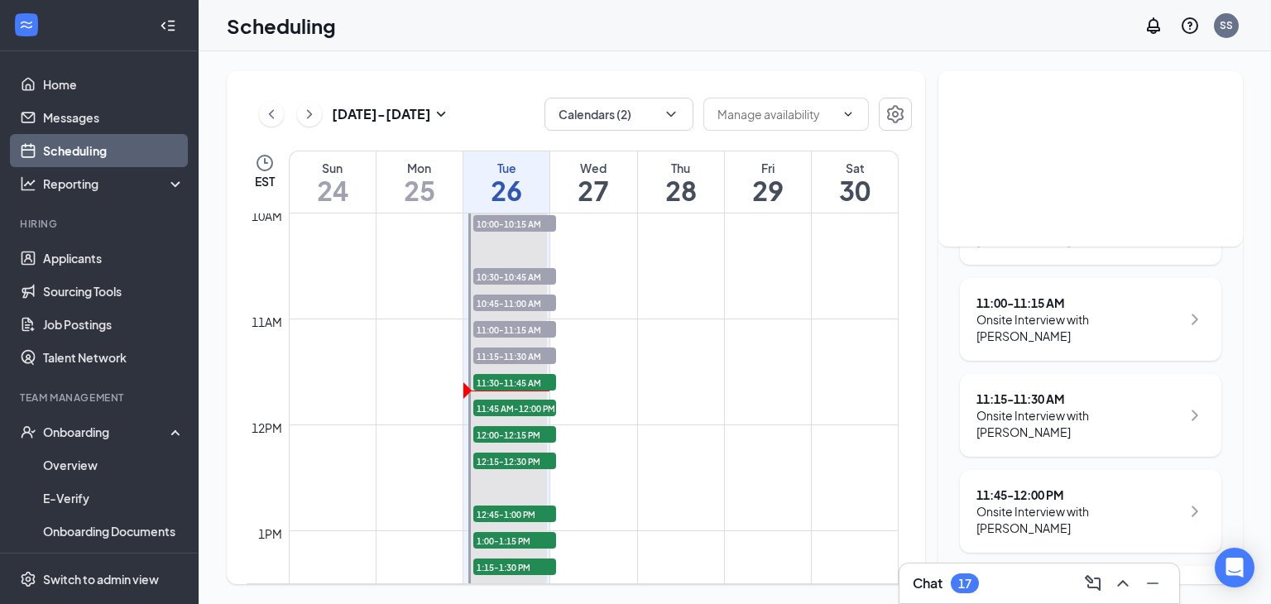
click at [1158, 305] on div "11:00 - 11:15 AM Onsite Interview with [PERSON_NAME]" at bounding box center [1090, 320] width 228 height 50
click at [1100, 311] on div "Onsite Interview with [PERSON_NAME]" at bounding box center [1078, 327] width 204 height 33
click at [1009, 295] on div "11:00 - 11:15 AM" at bounding box center [1078, 303] width 204 height 17
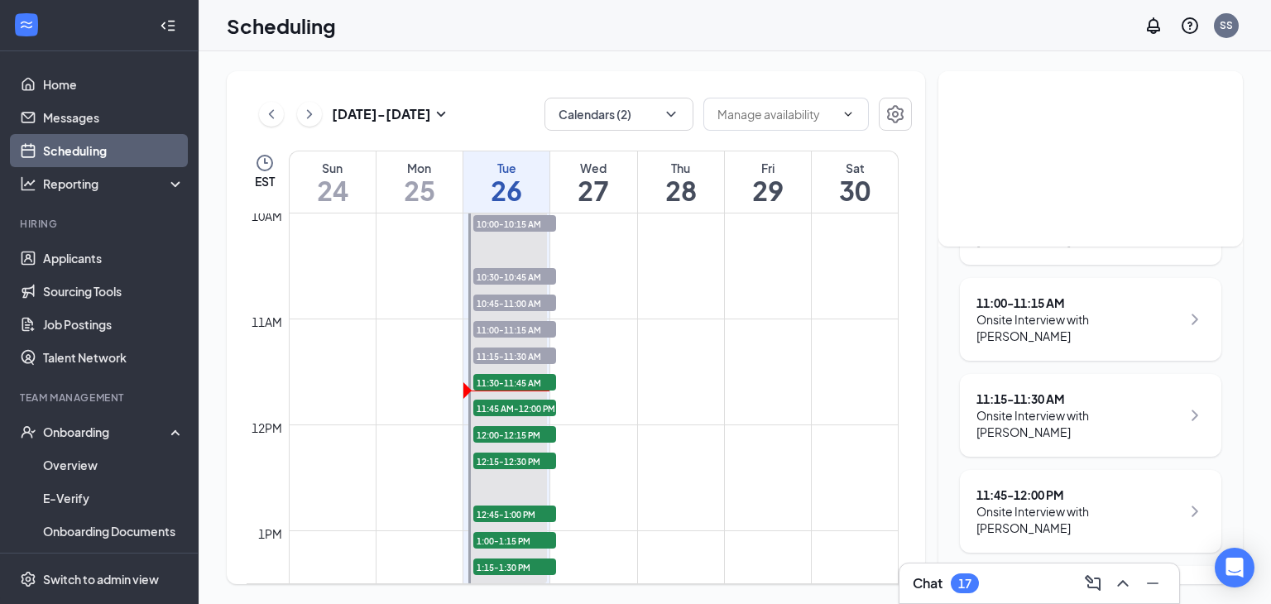
click at [1009, 295] on div "11:00 - 11:15 AM" at bounding box center [1078, 303] width 204 height 17
click at [974, 284] on div "11:00 - 11:15 AM Onsite Interview with [PERSON_NAME]" at bounding box center [1090, 319] width 261 height 83
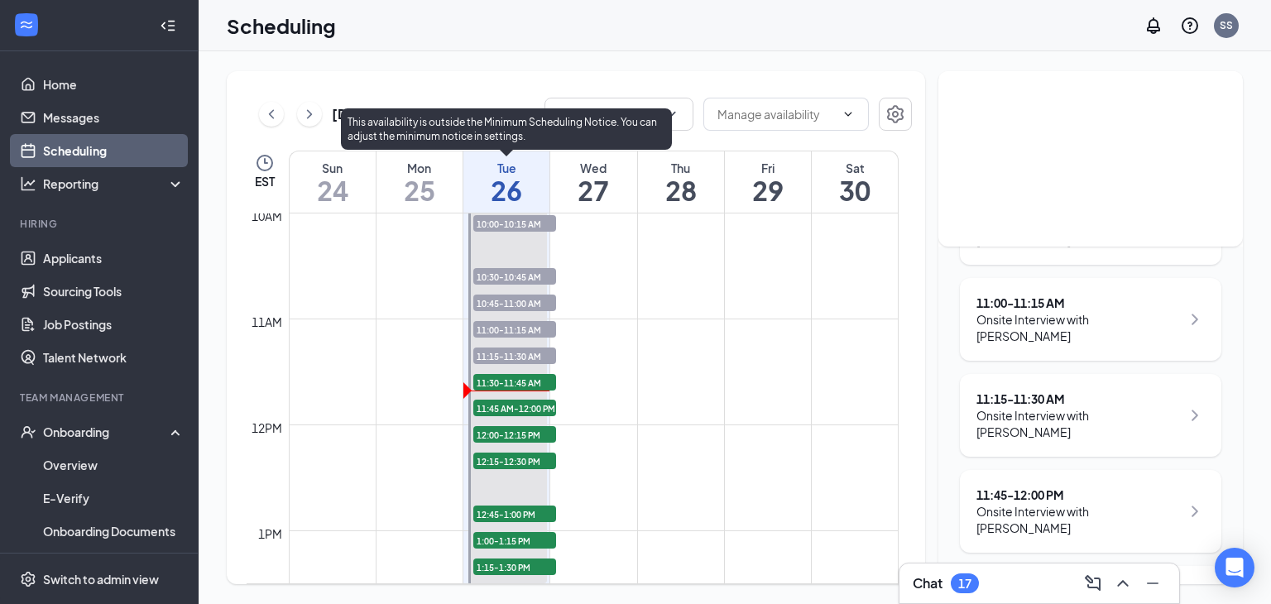
click at [518, 321] on span "11:00-11:15 AM" at bounding box center [514, 329] width 83 height 17
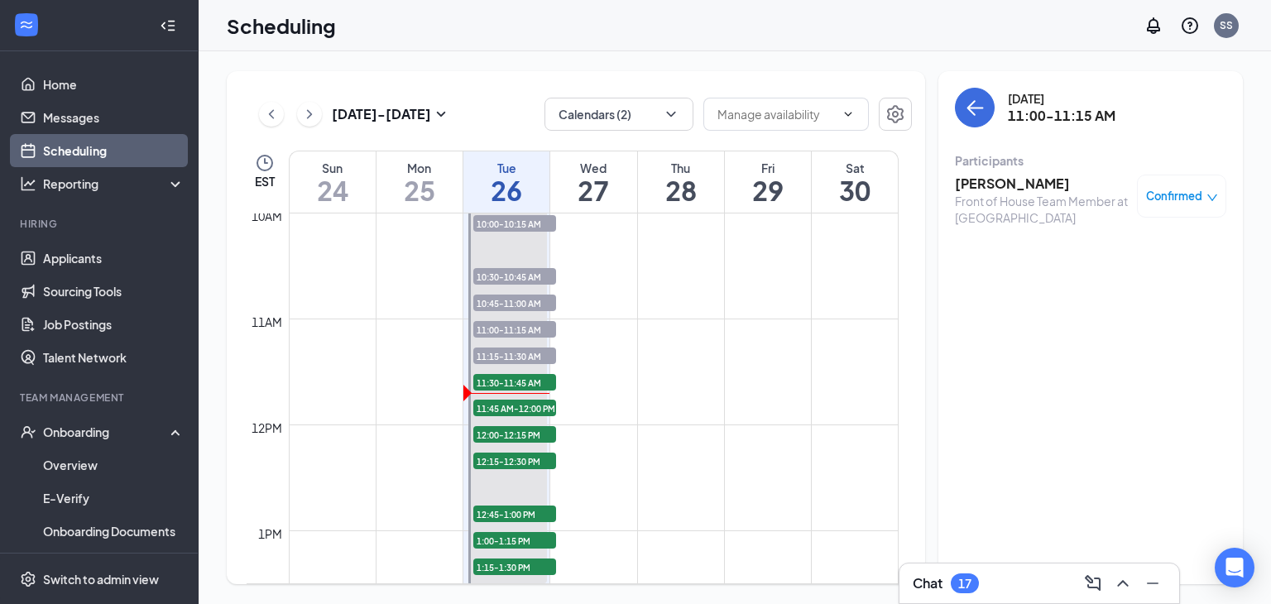
click at [980, 204] on div "Front of House Team Member at [GEOGRAPHIC_DATA]" at bounding box center [1042, 209] width 174 height 33
click at [1113, 196] on div "Front of House Team Member at [GEOGRAPHIC_DATA]" at bounding box center [1042, 209] width 174 height 33
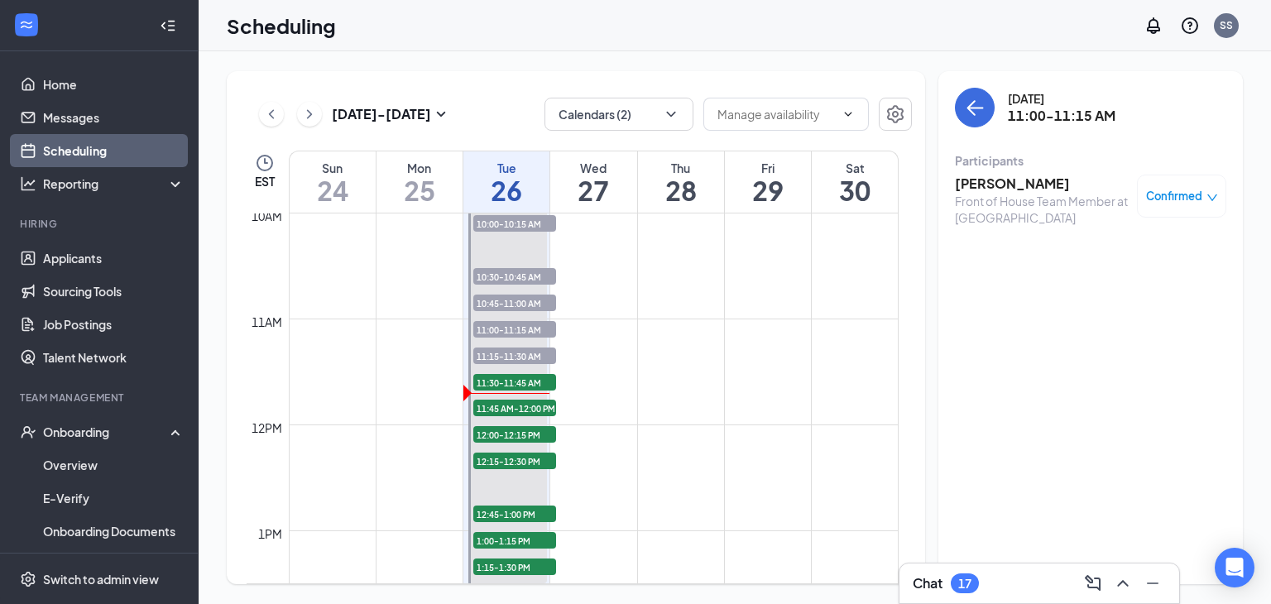
click at [980, 161] on div "Participants" at bounding box center [1090, 160] width 271 height 17
click at [980, 113] on icon "ArrowLeft" at bounding box center [975, 108] width 20 height 20
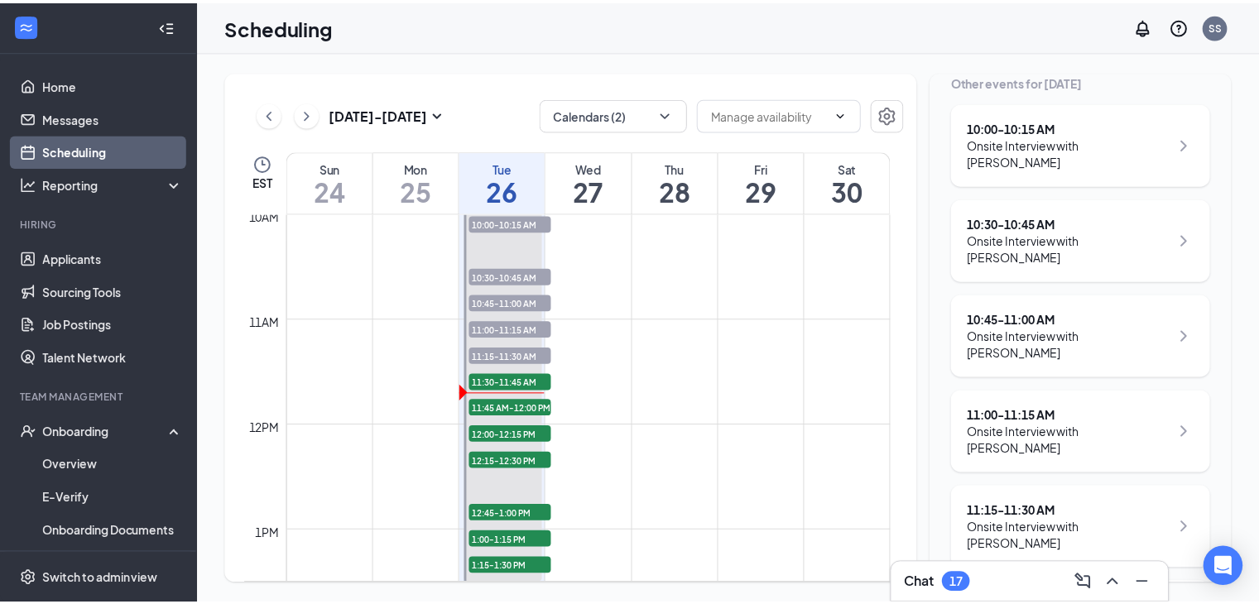
scroll to position [243, 0]
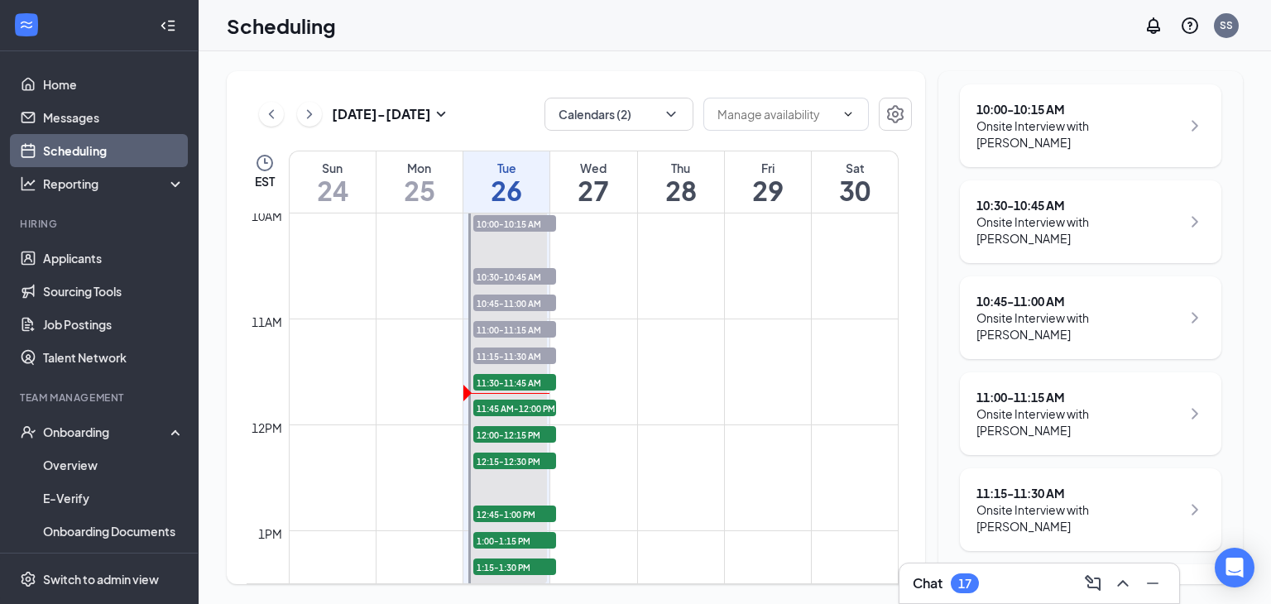
click at [1185, 404] on icon "ChevronRight" at bounding box center [1195, 414] width 20 height 20
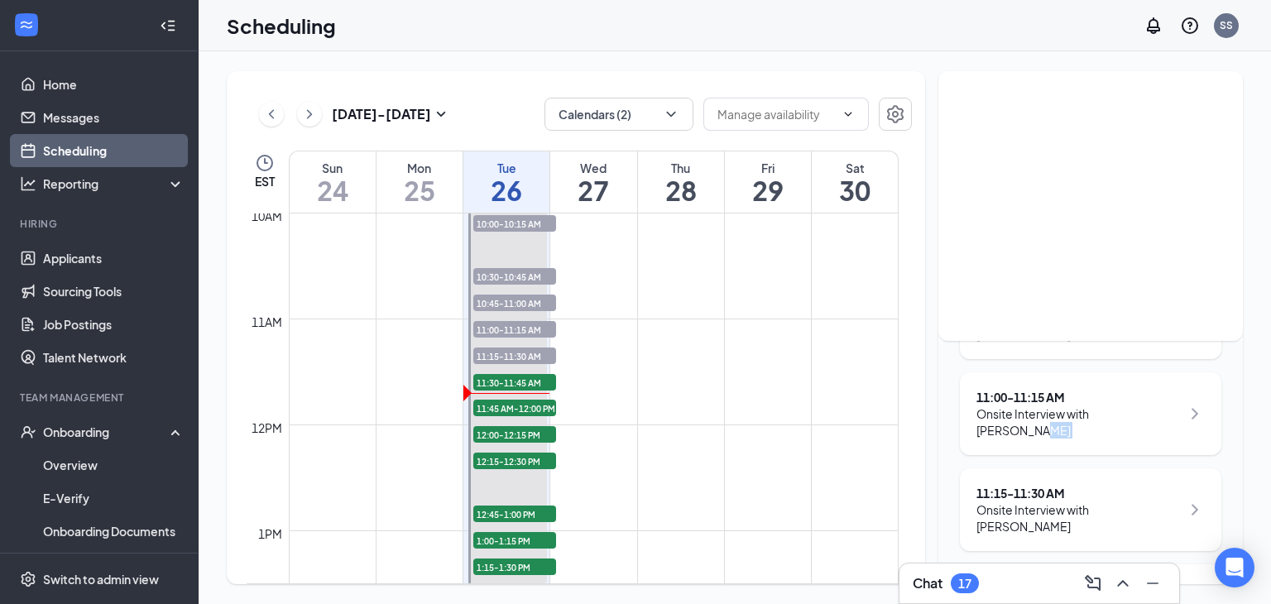
click at [1185, 404] on icon "ChevronRight" at bounding box center [1195, 414] width 20 height 20
click at [77, 146] on link "Scheduling" at bounding box center [113, 150] width 141 height 33
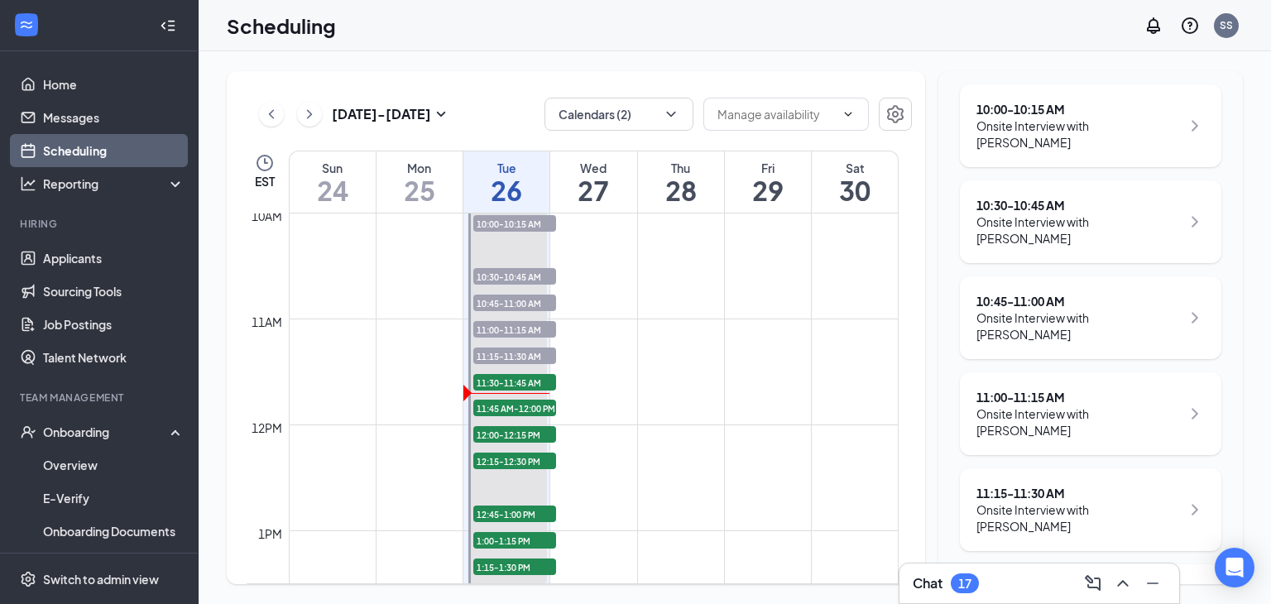
click at [1010, 389] on div "11:00 - 11:15 AM" at bounding box center [1078, 397] width 204 height 17
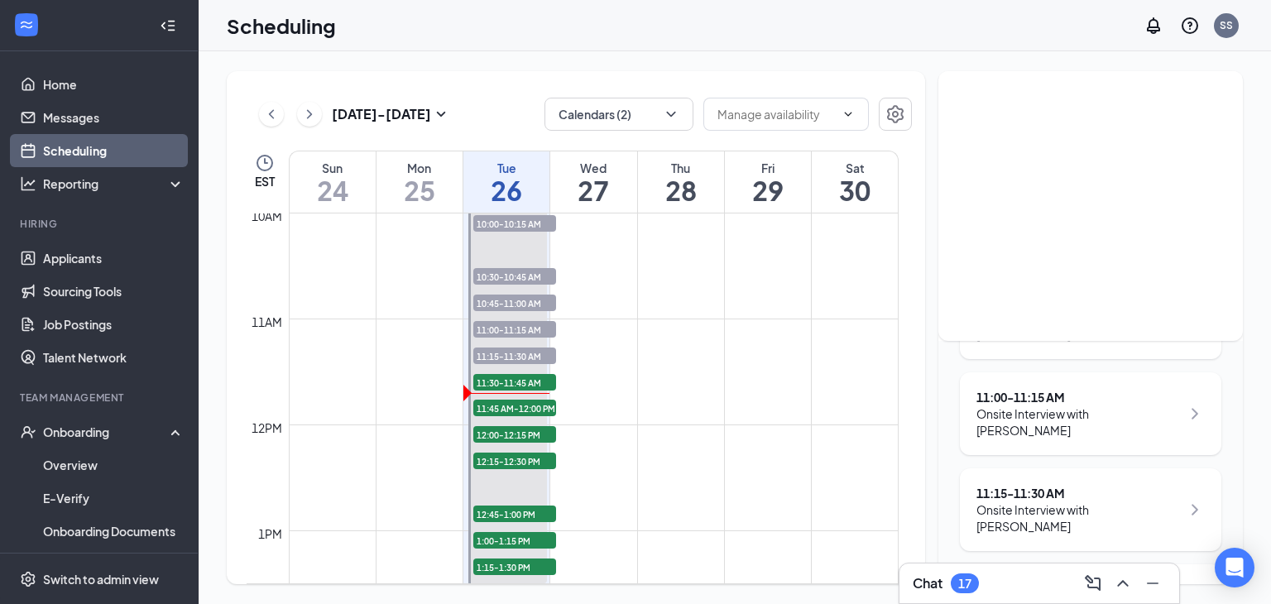
click at [1010, 389] on div "11:00 - 11:15 AM" at bounding box center [1078, 397] width 204 height 17
click at [89, 257] on link "Applicants" at bounding box center [113, 258] width 141 height 33
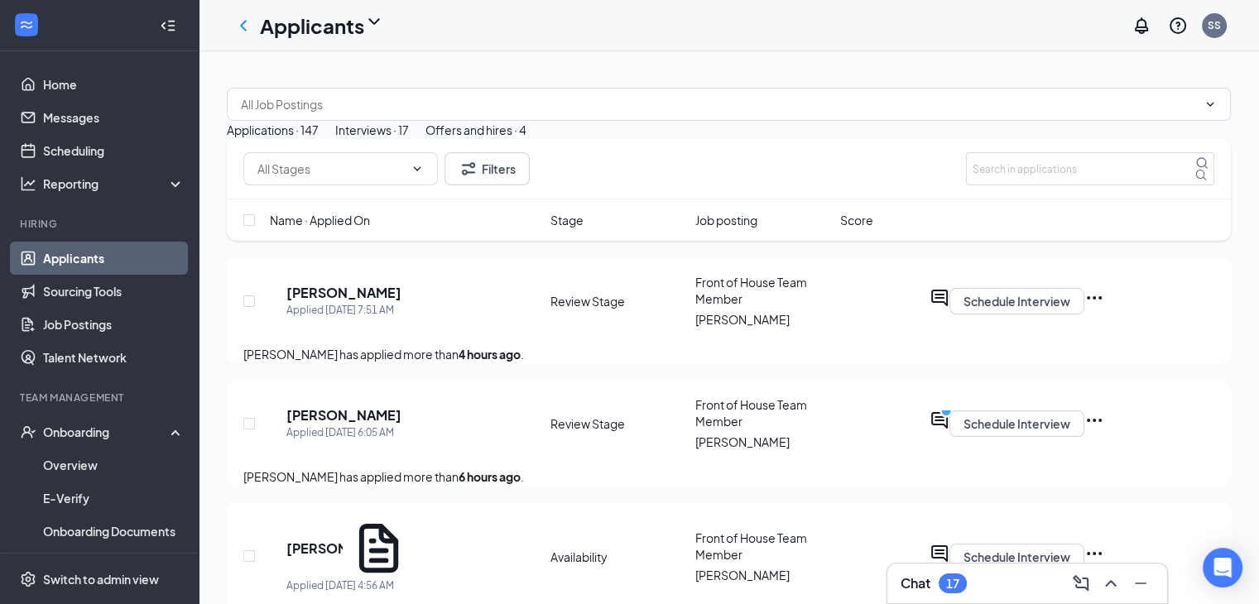
click at [409, 139] on div "Interviews · 17" at bounding box center [372, 130] width 74 height 18
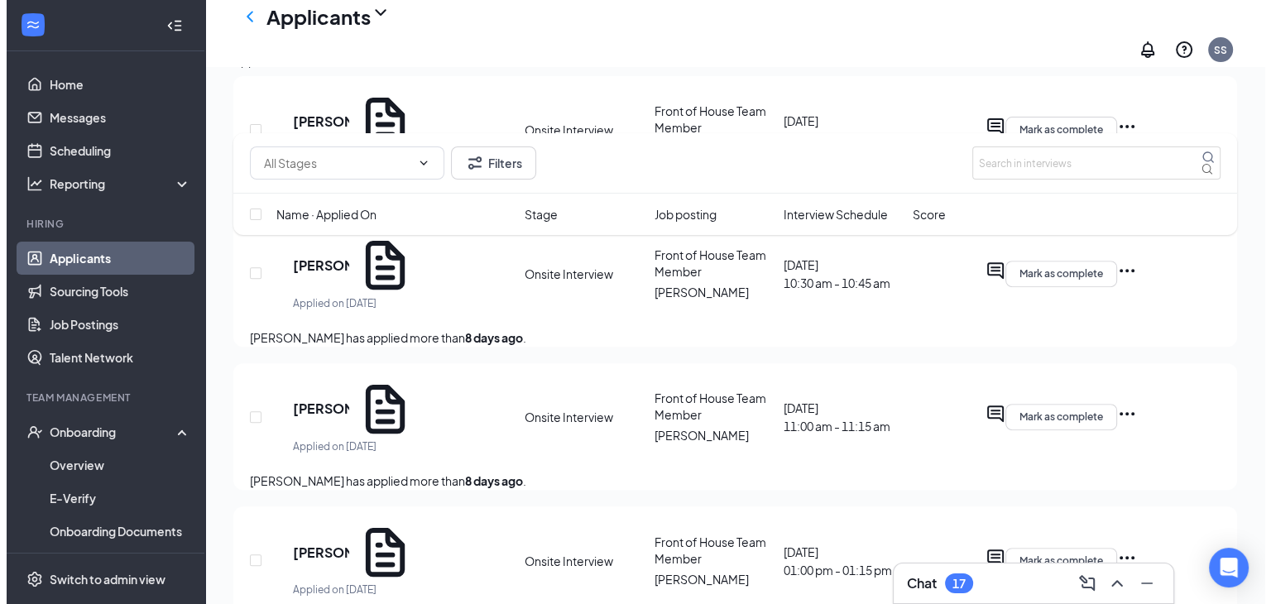
scroll to position [543, 0]
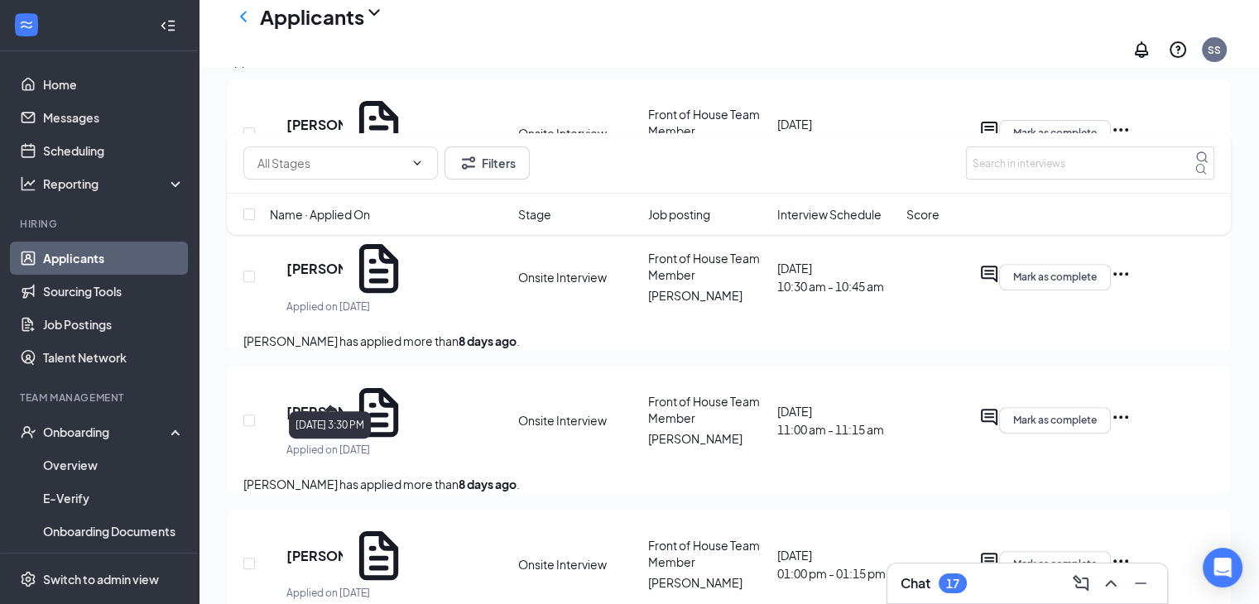
click at [321, 442] on div "Applied on [DATE]" at bounding box center [347, 450] width 122 height 17
click at [343, 403] on h5 "[PERSON_NAME]" at bounding box center [314, 412] width 56 height 18
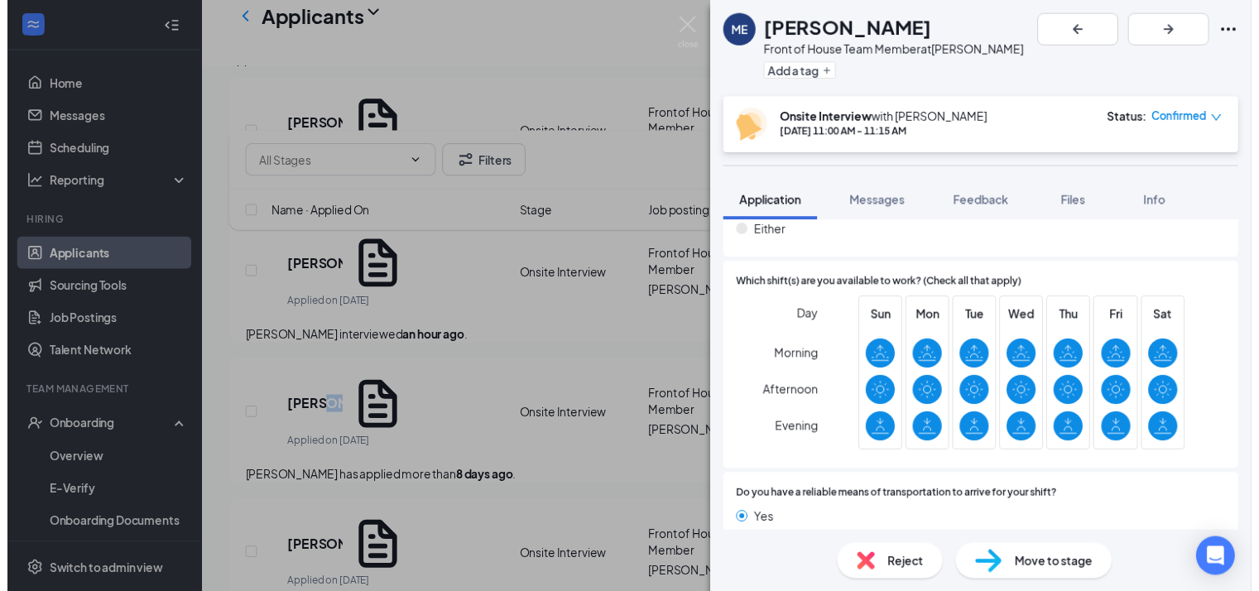
scroll to position [1189, 0]
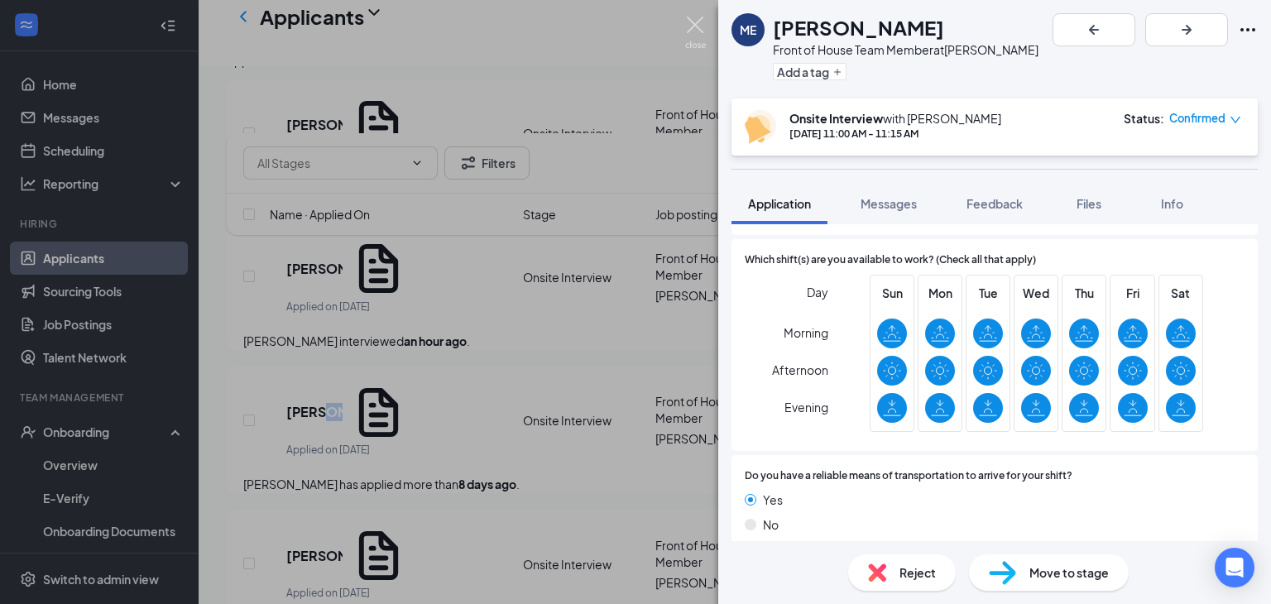
click at [695, 24] on img at bounding box center [695, 33] width 21 height 32
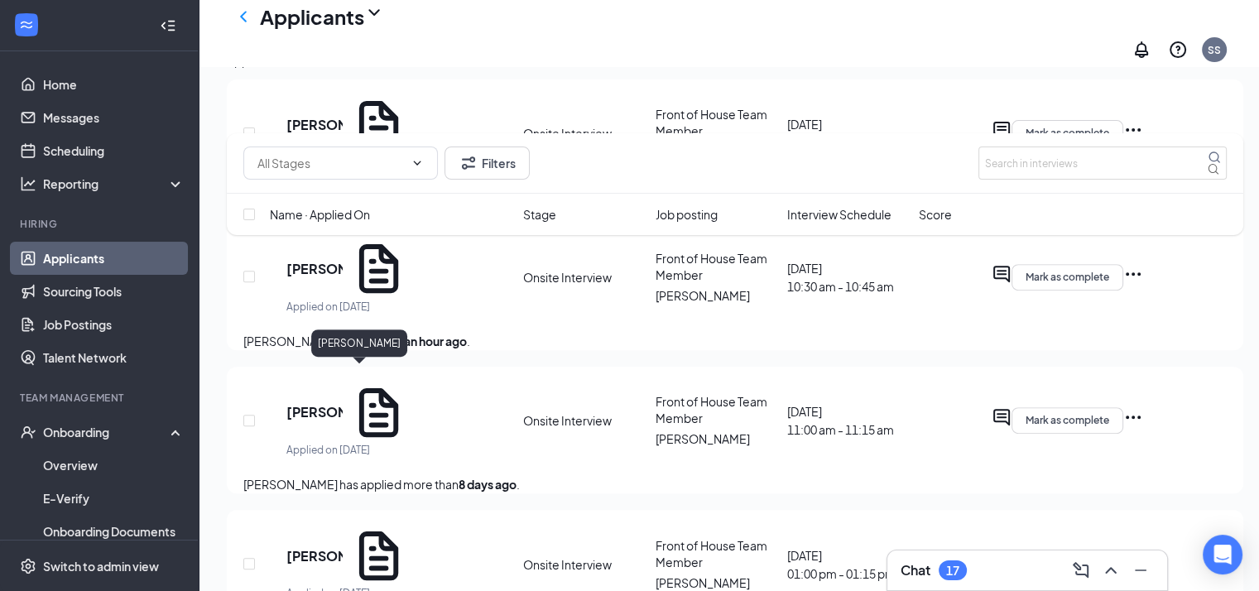
click at [311, 403] on h5 "[PERSON_NAME]" at bounding box center [314, 412] width 56 height 18
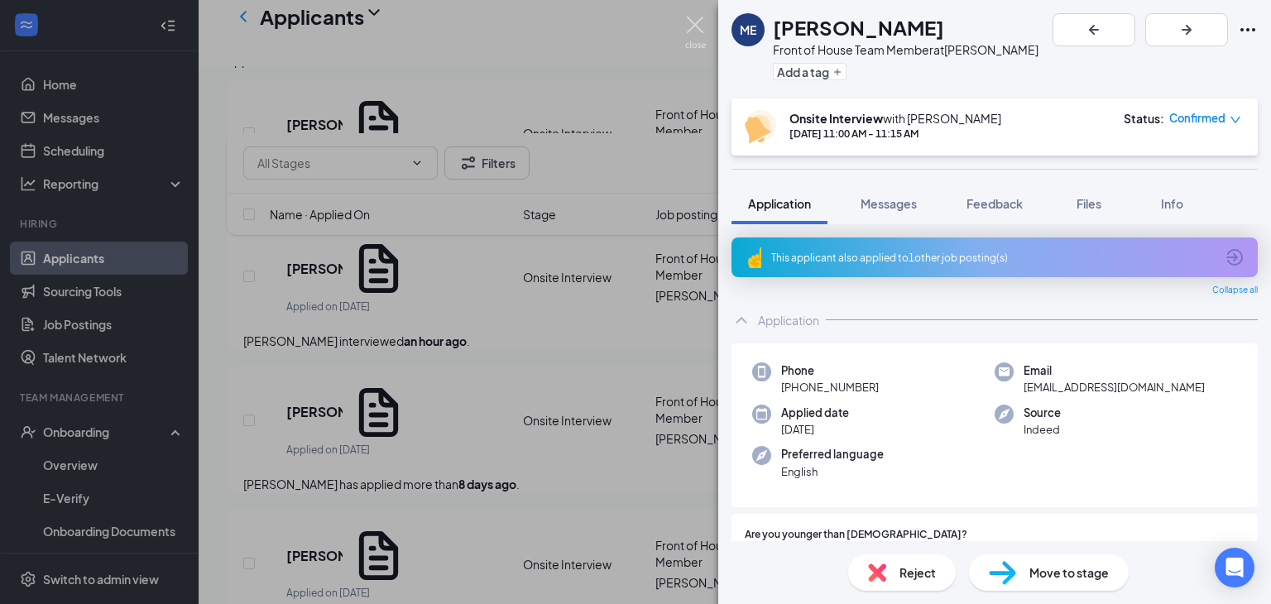
click at [698, 27] on img at bounding box center [695, 33] width 21 height 32
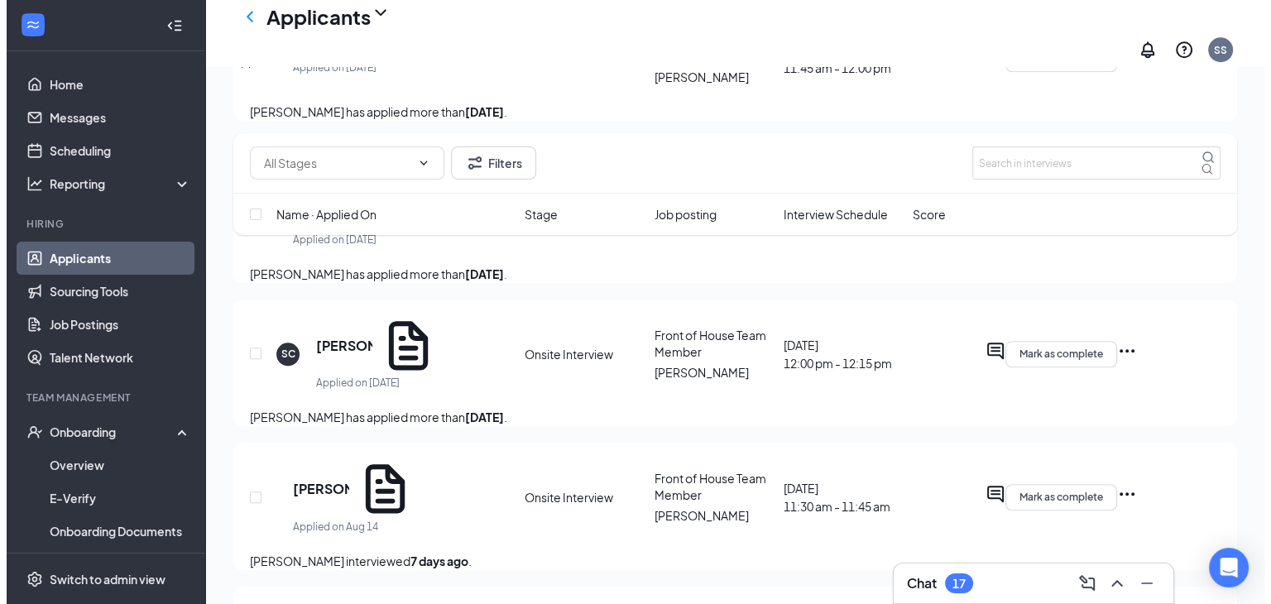
scroll to position [1587, 0]
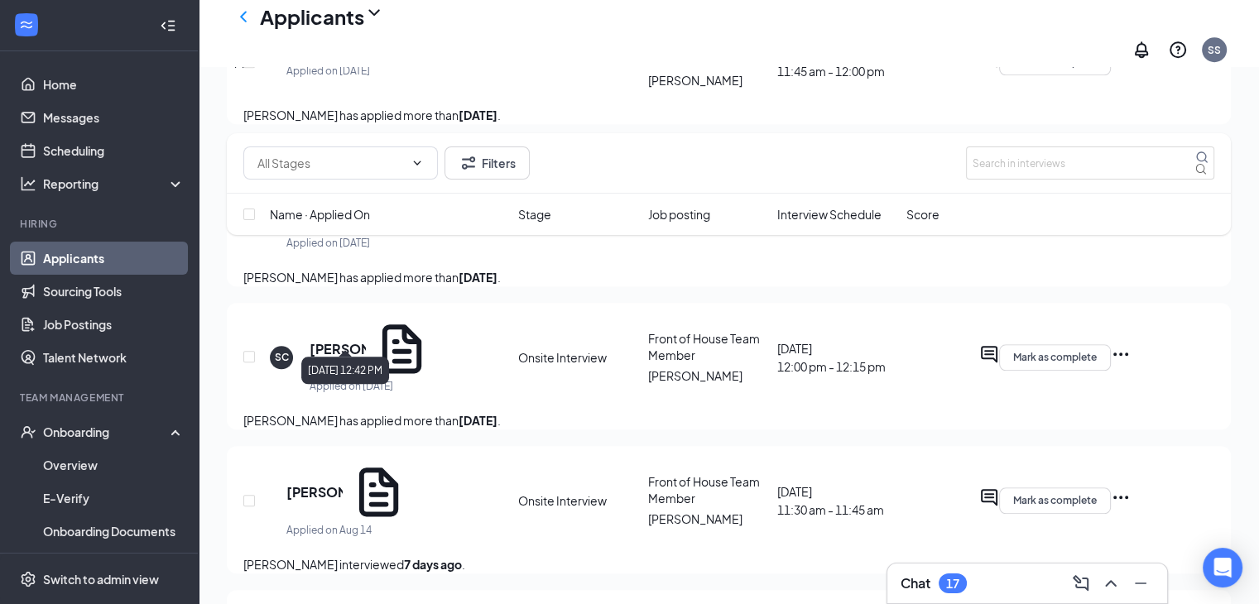
click at [337, 326] on div "[PERSON_NAME] Applied on [DATE]" at bounding box center [370, 356] width 122 height 75
click at [310, 319] on div "SC [PERSON_NAME] Applied on [DATE] Onsite Interview Front of House Team Member …" at bounding box center [728, 365] width 971 height 92
click at [404, 378] on div "Applied on [DATE]" at bounding box center [370, 386] width 122 height 17
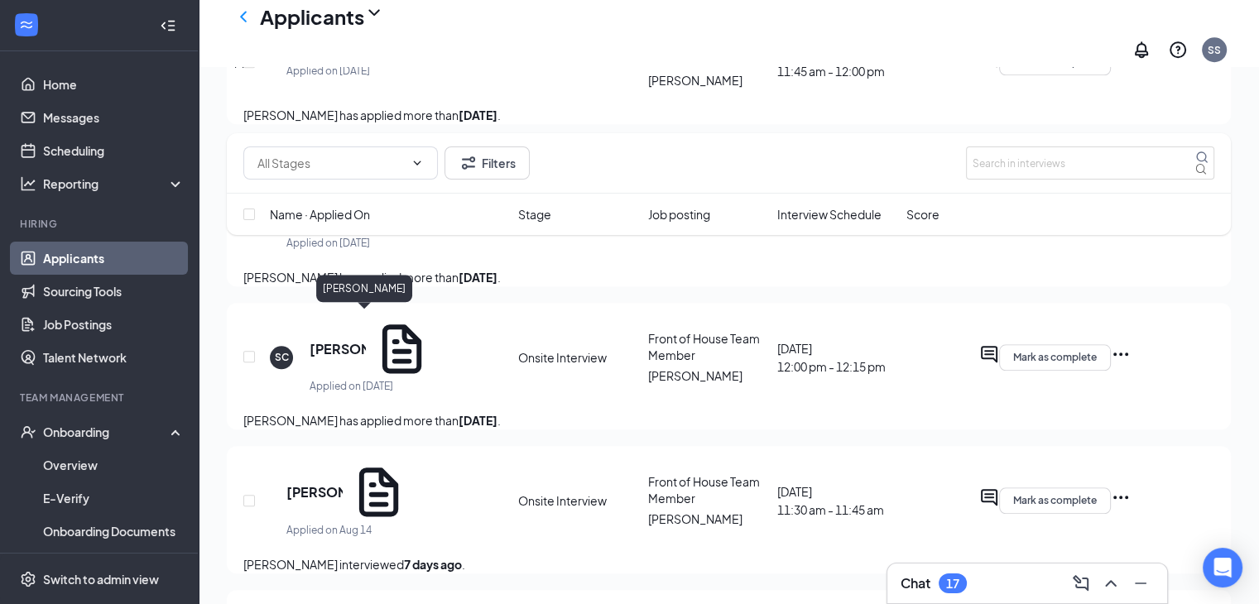
click at [366, 340] on h5 "[PERSON_NAME]" at bounding box center [337, 349] width 56 height 18
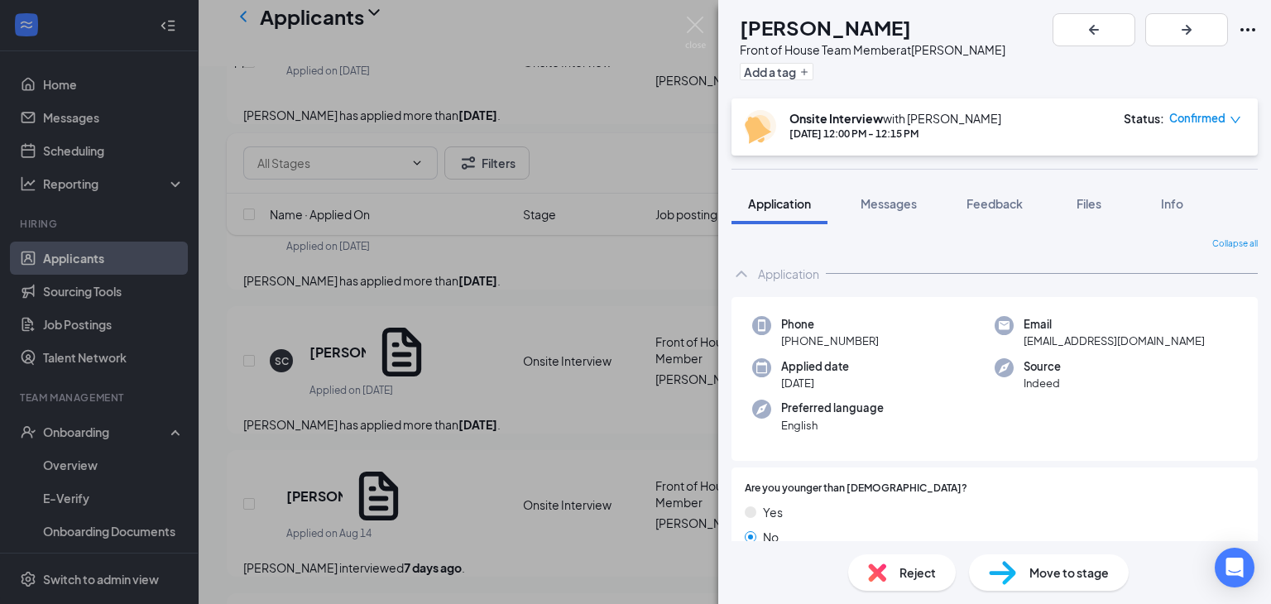
click at [1137, 333] on span "[EMAIL_ADDRESS][DOMAIN_NAME]" at bounding box center [1114, 341] width 181 height 17
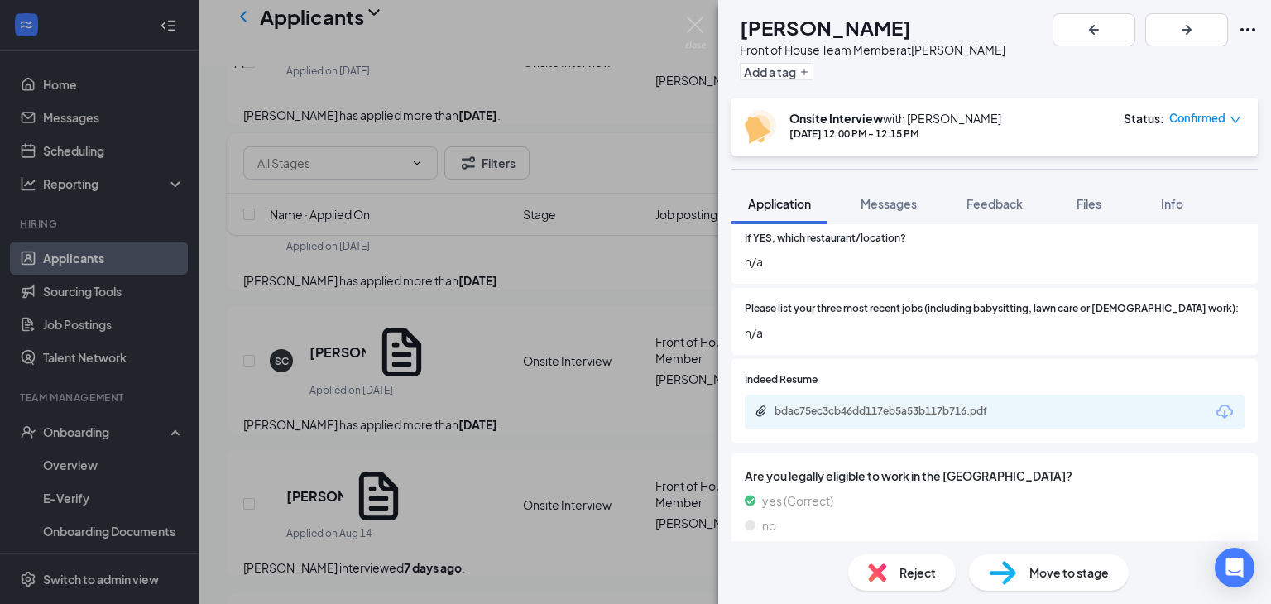
scroll to position [567, 0]
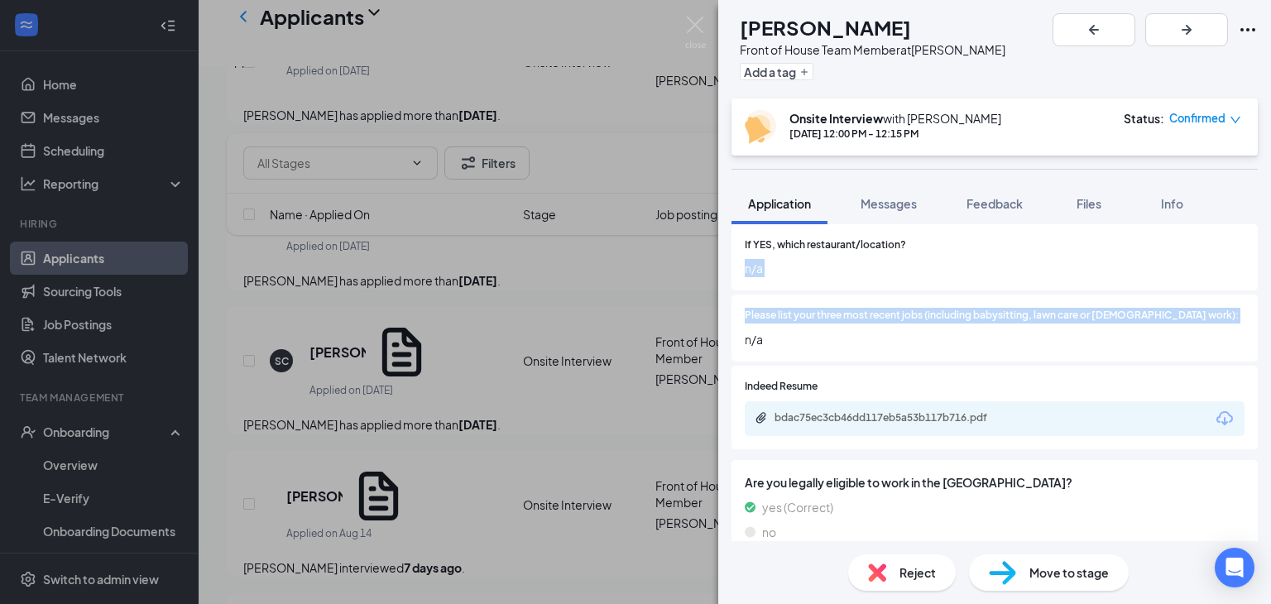
click at [676, 355] on div "SC [PERSON_NAME] Front of House Team Member at [PERSON_NAME] Add a tag Onsite I…" at bounding box center [635, 302] width 1271 height 604
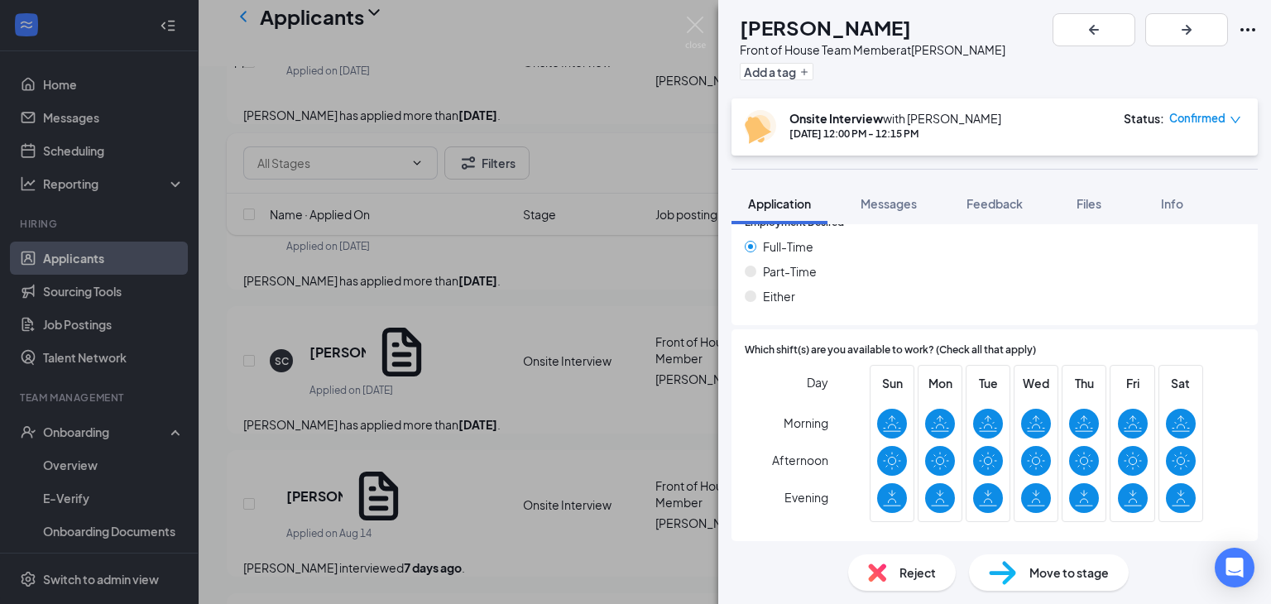
scroll to position [1048, 0]
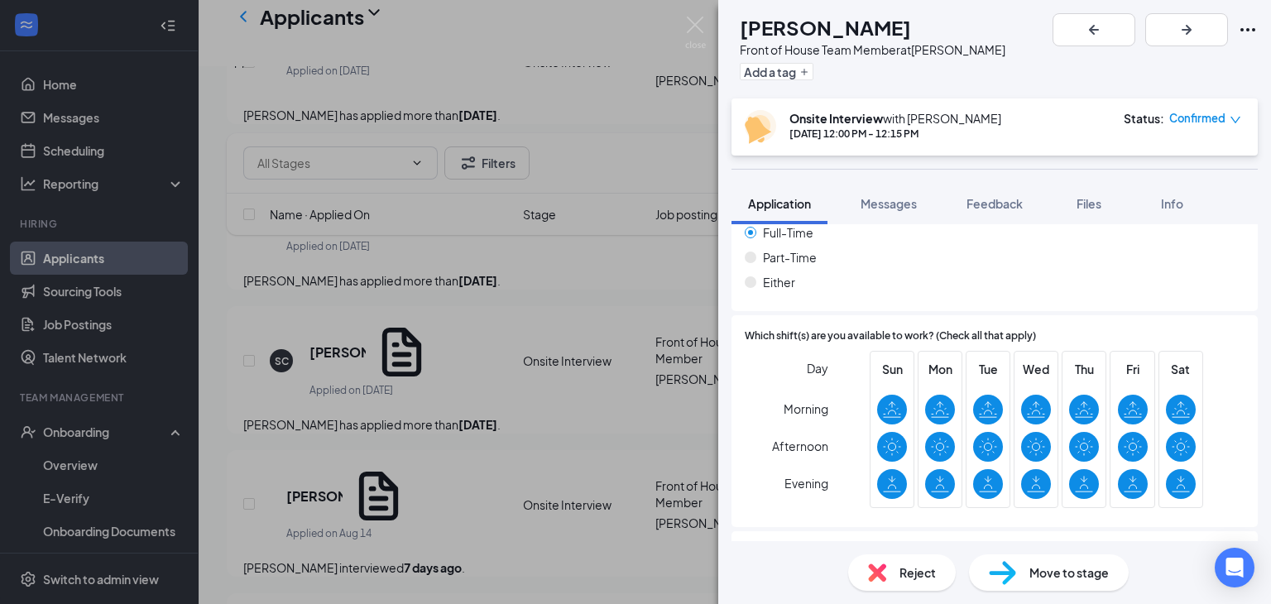
click at [1045, 573] on span "Move to stage" at bounding box center [1068, 572] width 79 height 18
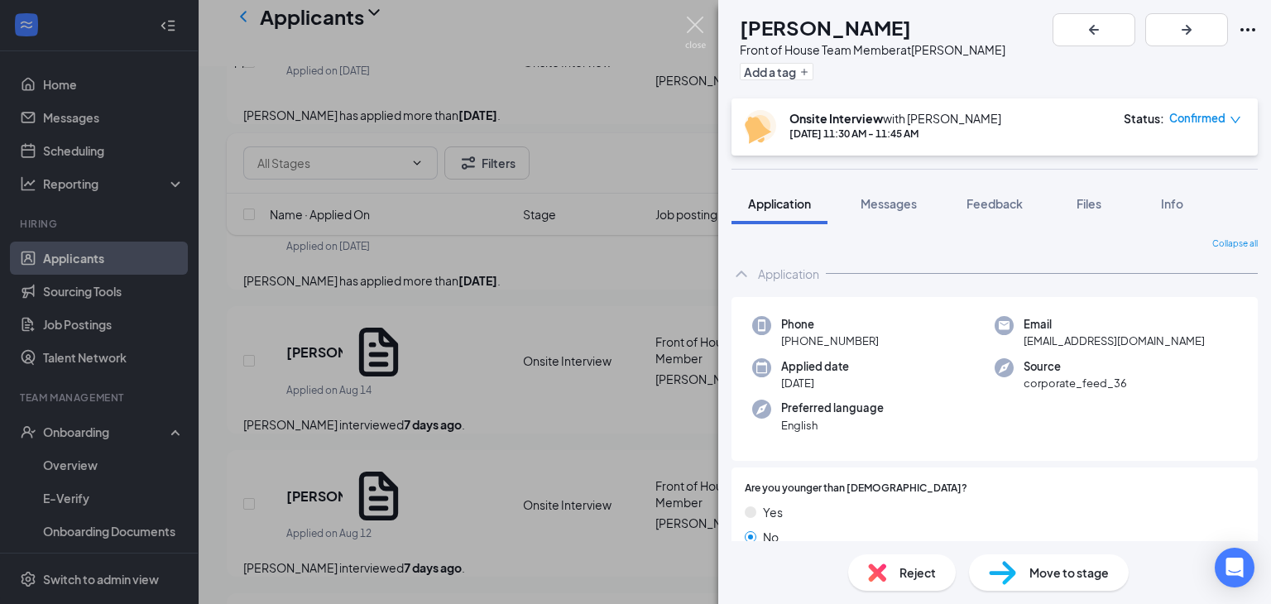
click at [695, 26] on img at bounding box center [695, 33] width 21 height 32
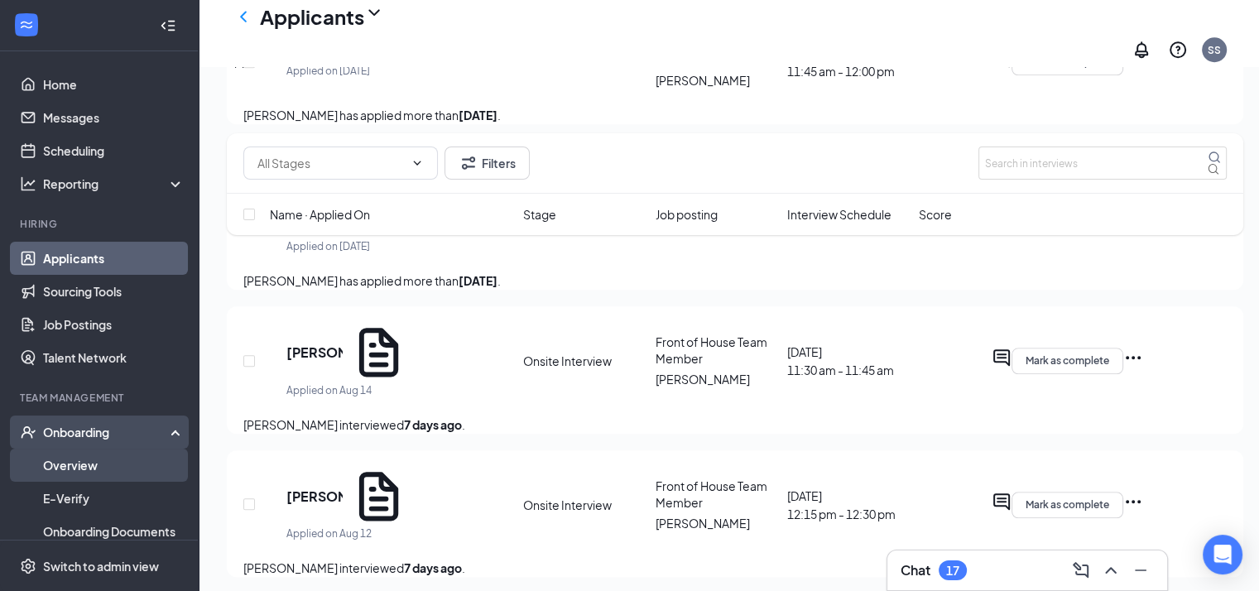
click at [65, 463] on link "Overview" at bounding box center [113, 464] width 141 height 33
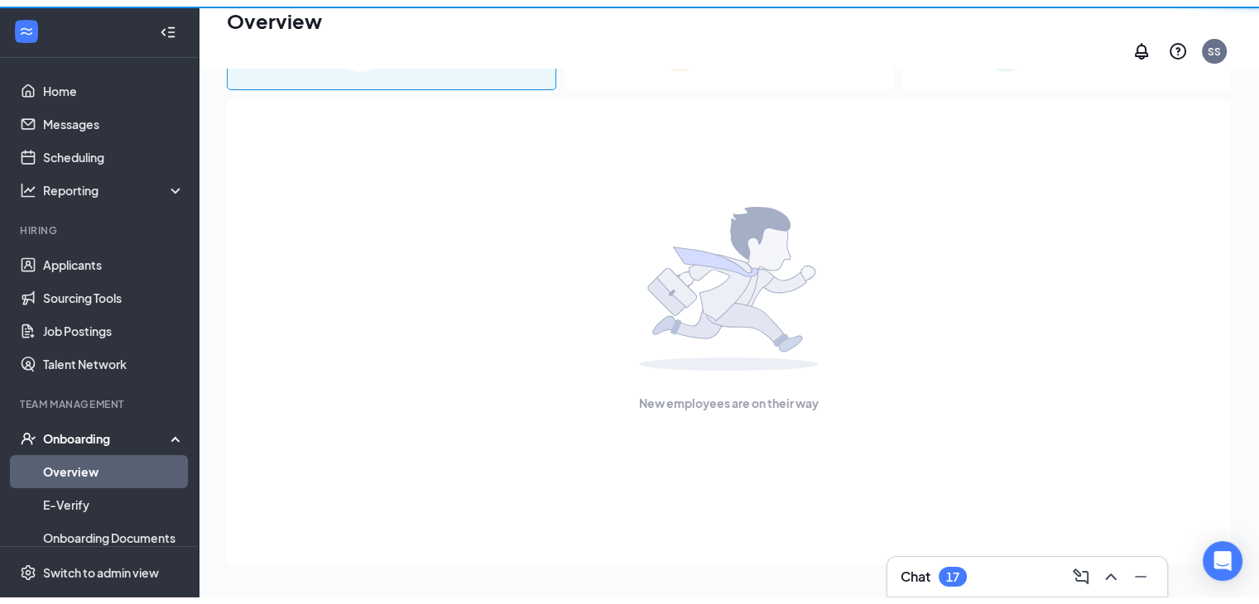
scroll to position [74, 0]
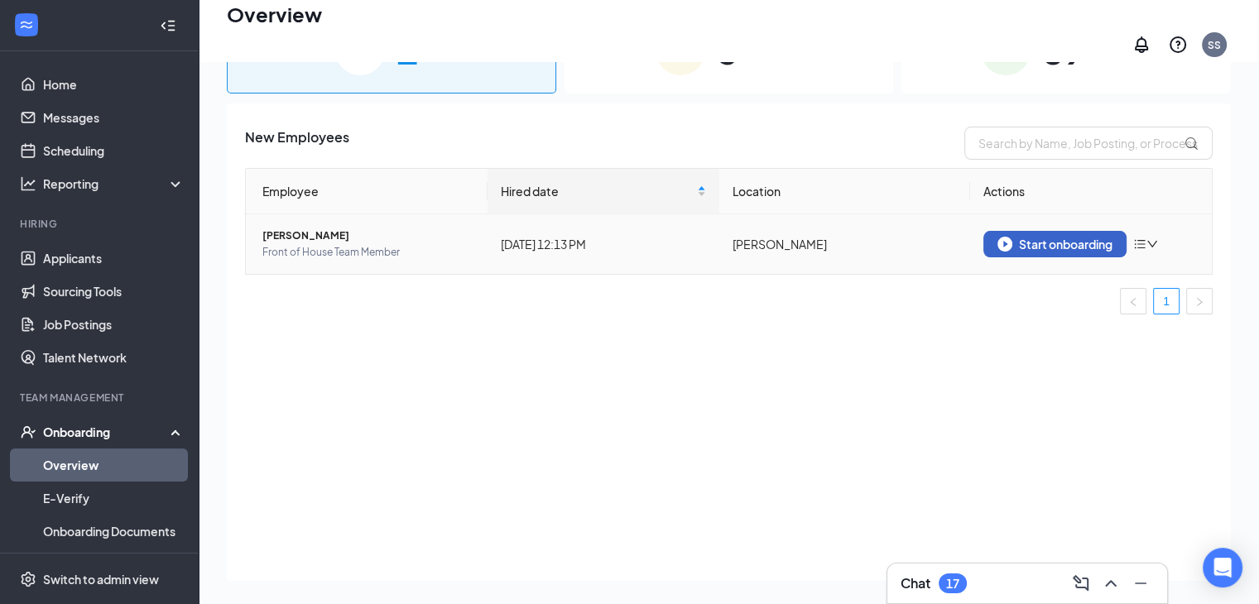
click at [1076, 237] on div "Start onboarding" at bounding box center [1054, 244] width 115 height 15
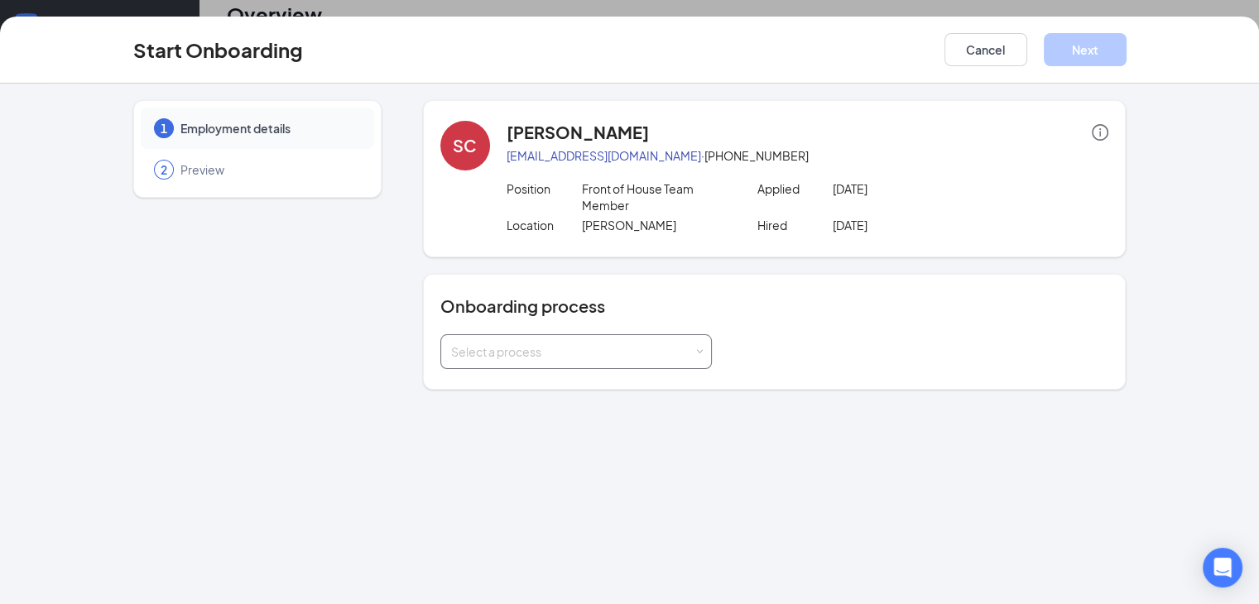
click at [695, 348] on span at bounding box center [698, 351] width 7 height 7
click at [568, 377] on li "Team Member Onboarding" at bounding box center [533, 371] width 271 height 30
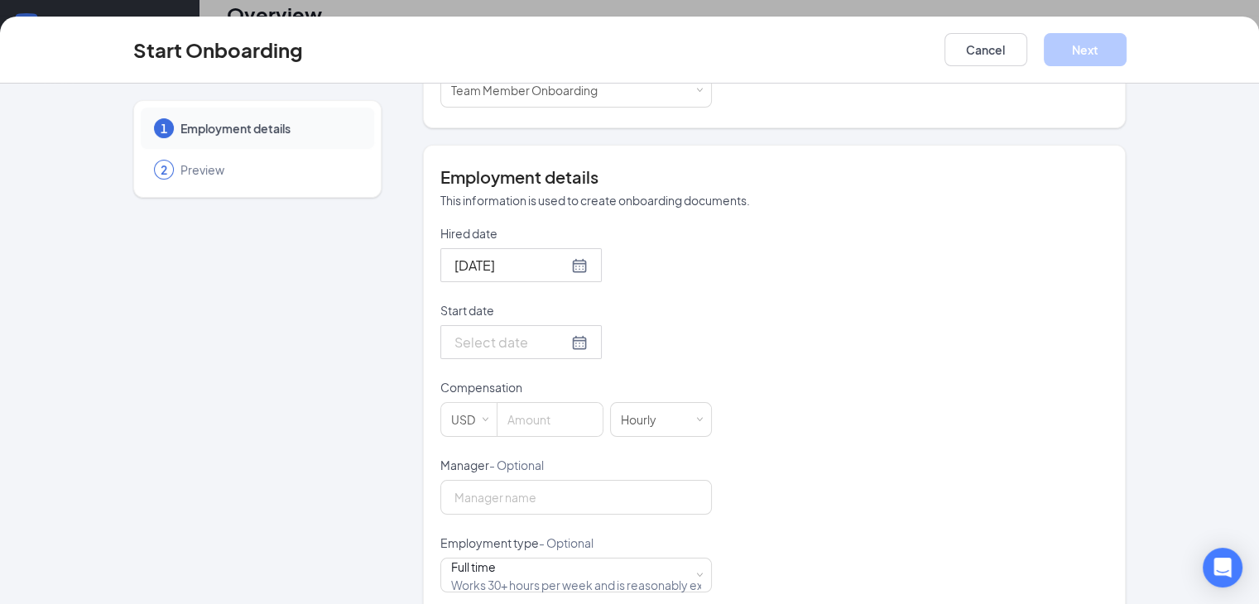
scroll to position [266, 0]
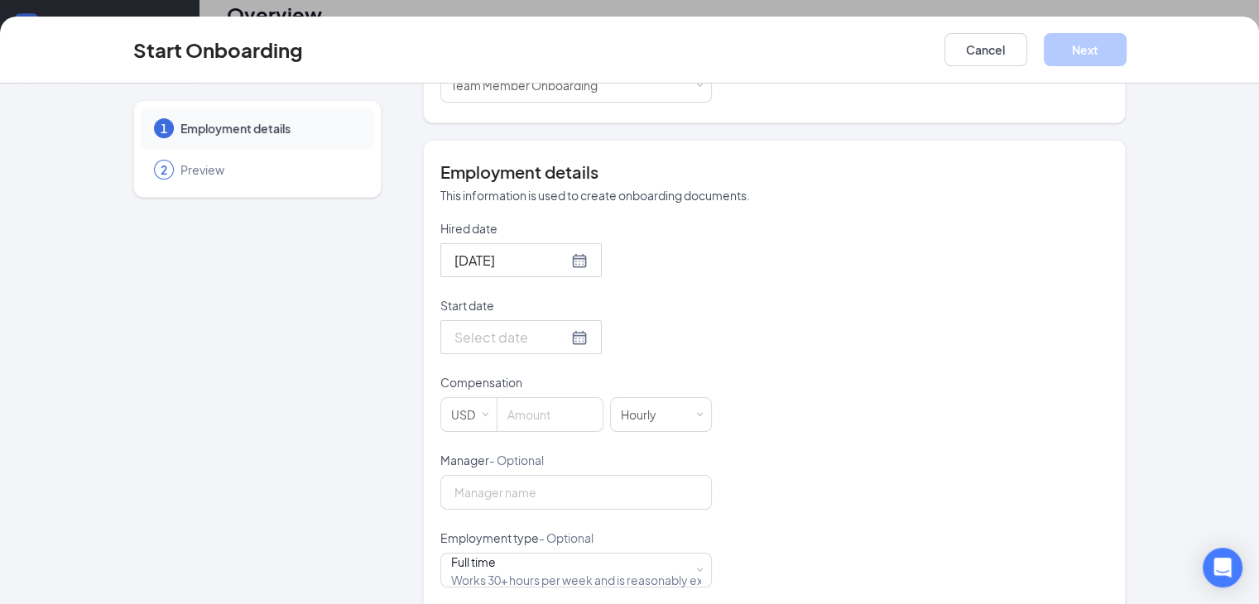
click at [522, 327] on div at bounding box center [520, 337] width 133 height 21
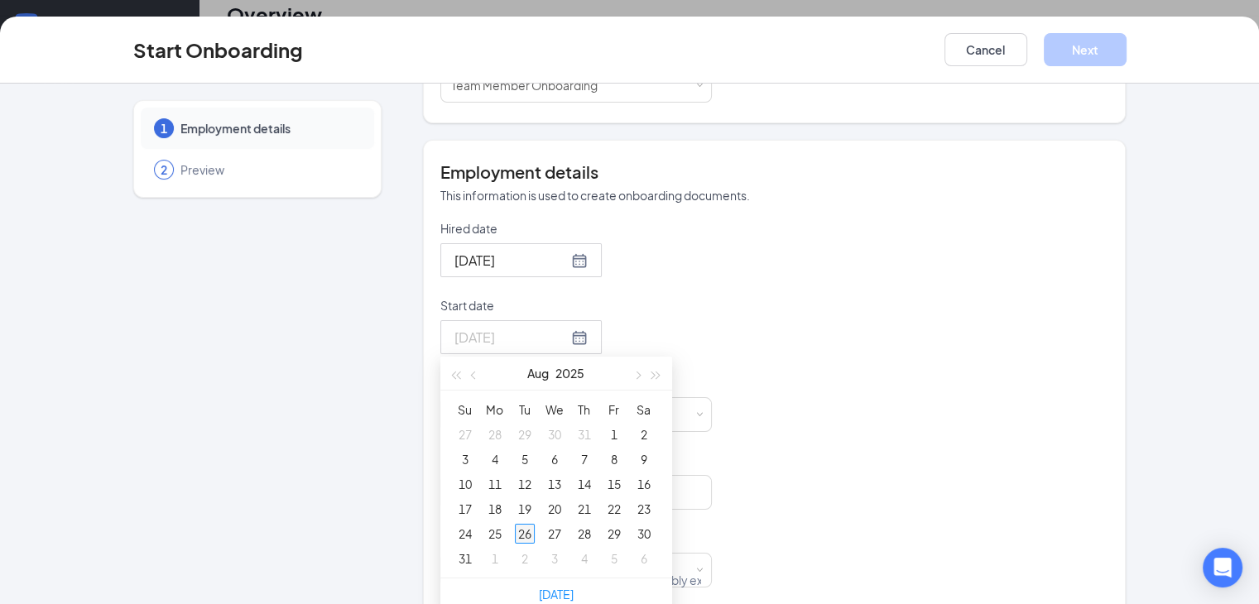
type input "[DATE]"
click at [515, 524] on div "26" at bounding box center [525, 534] width 20 height 20
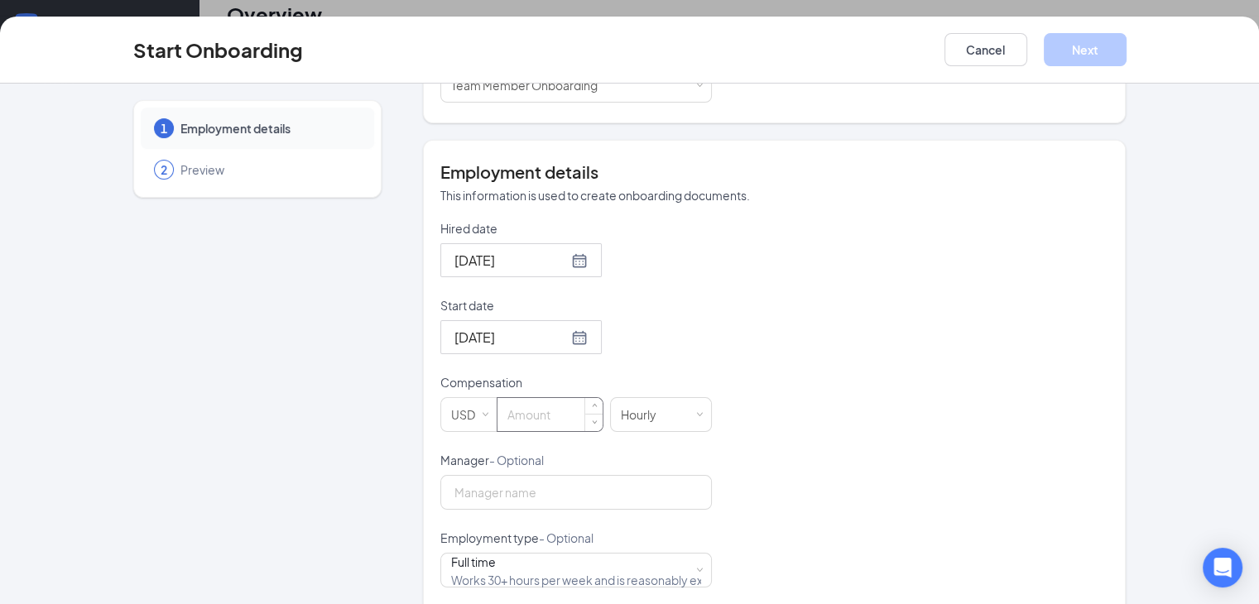
click at [508, 398] on input at bounding box center [549, 414] width 105 height 33
type input "15"
click at [466, 481] on input "Manager - Optional" at bounding box center [575, 492] width 271 height 35
type input "[PERSON_NAME]"
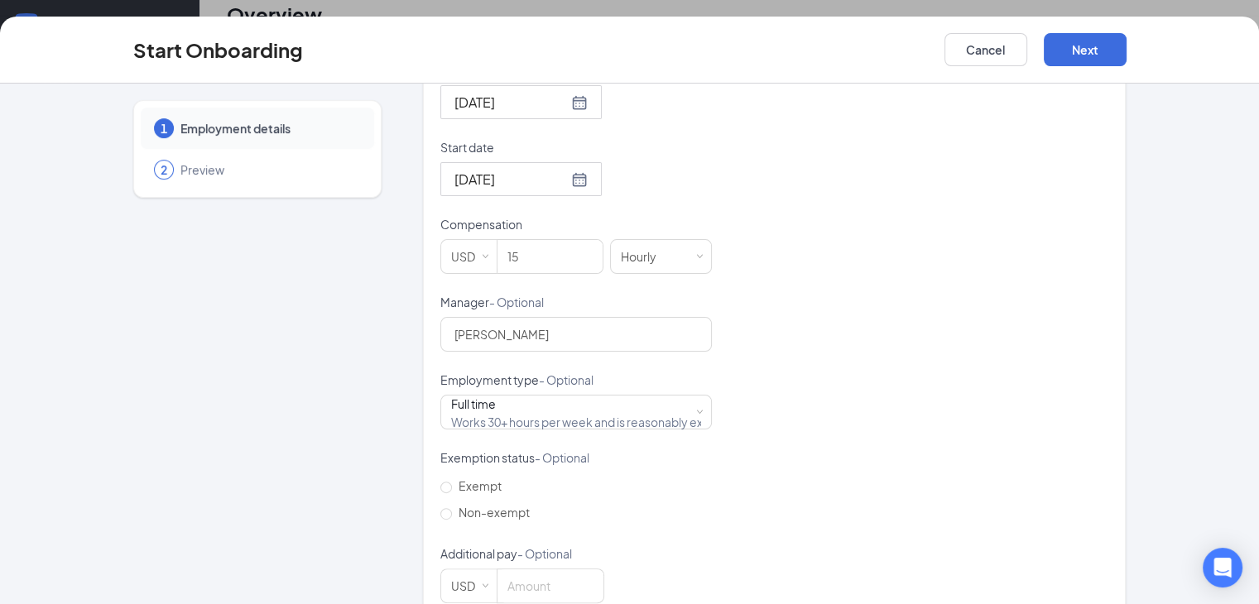
scroll to position [438, 0]
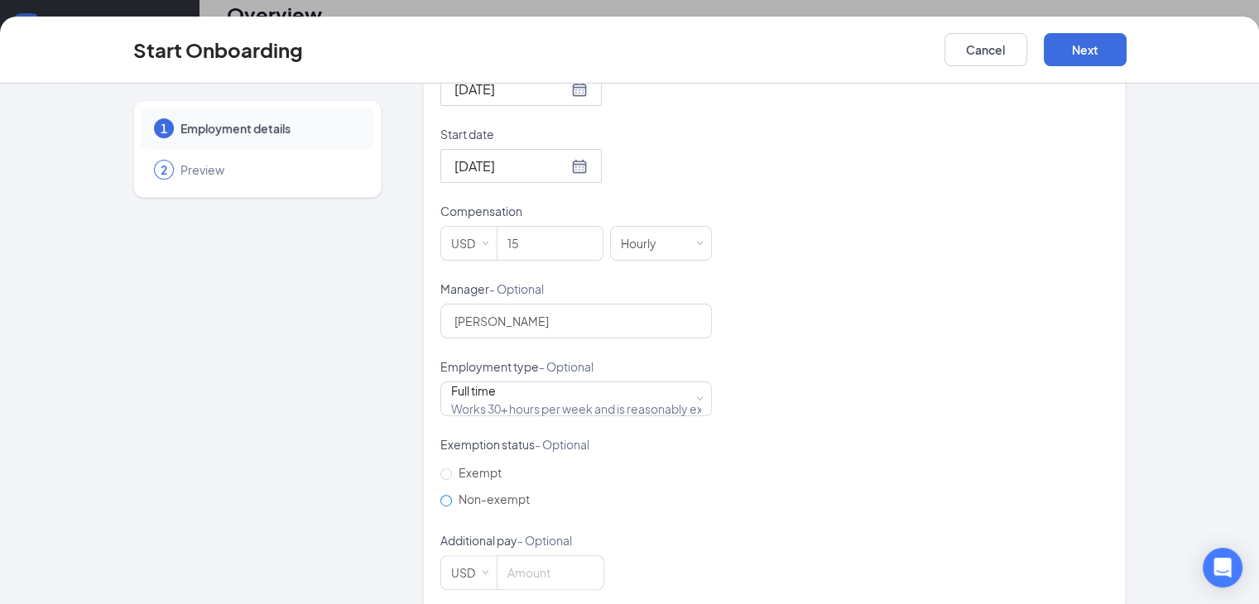
click at [452, 491] on span "Non-exempt" at bounding box center [494, 498] width 84 height 15
click at [440, 495] on input "Non-exempt" at bounding box center [446, 501] width 12 height 12
radio input "true"
click at [695, 396] on span at bounding box center [698, 399] width 7 height 7
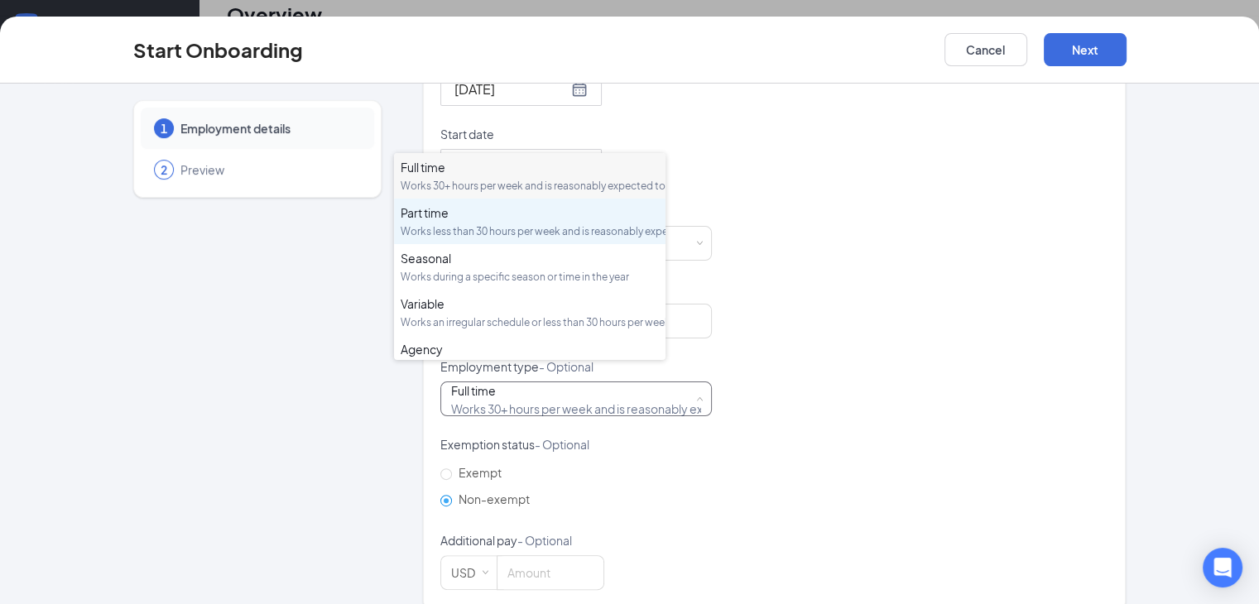
click at [569, 221] on div "Part time" at bounding box center [529, 212] width 258 height 17
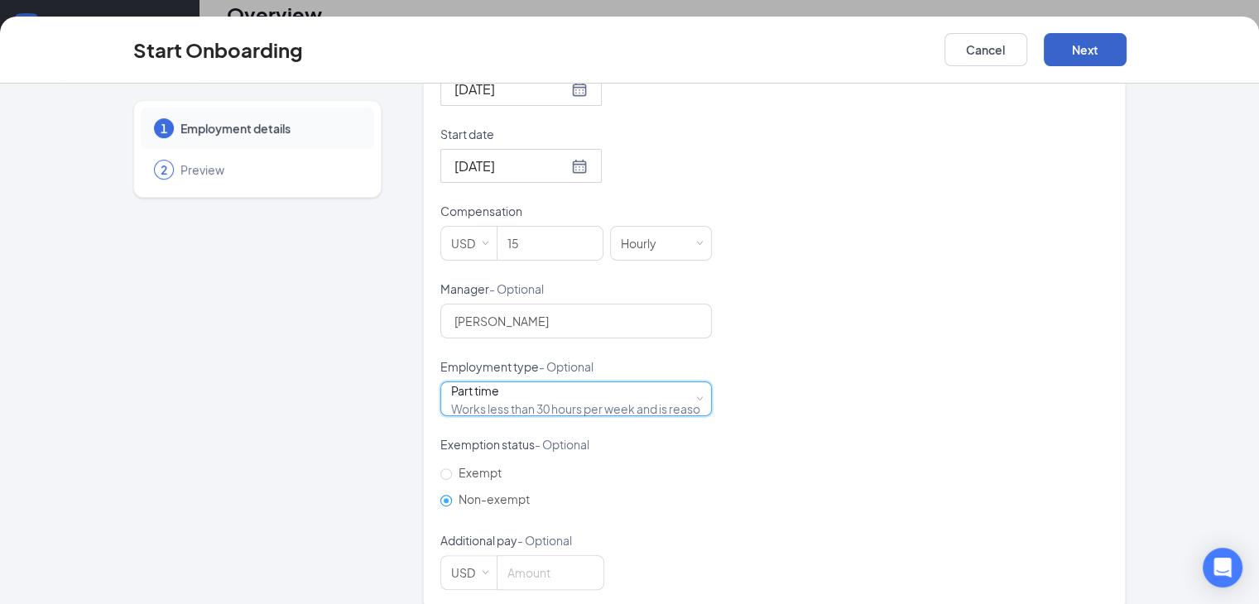
click at [1126, 50] on button "Next" at bounding box center [1084, 49] width 83 height 33
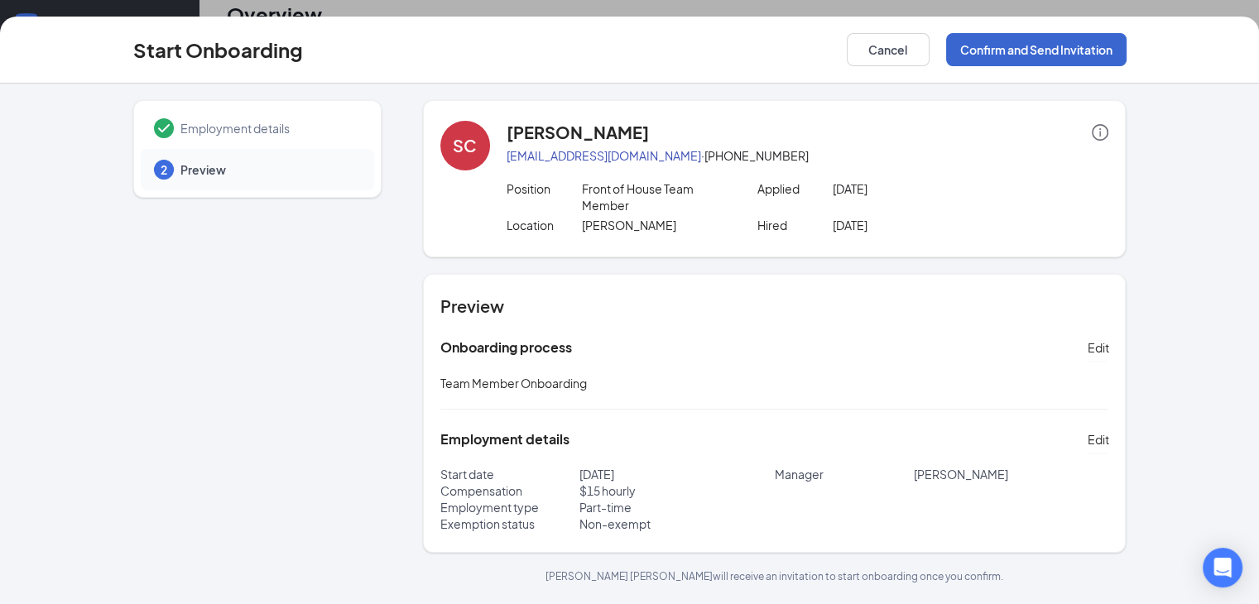
scroll to position [0, 0]
click at [1126, 50] on button "Confirm and Send Invitation" at bounding box center [1036, 49] width 180 height 33
